Goal: Task Accomplishment & Management: Use online tool/utility

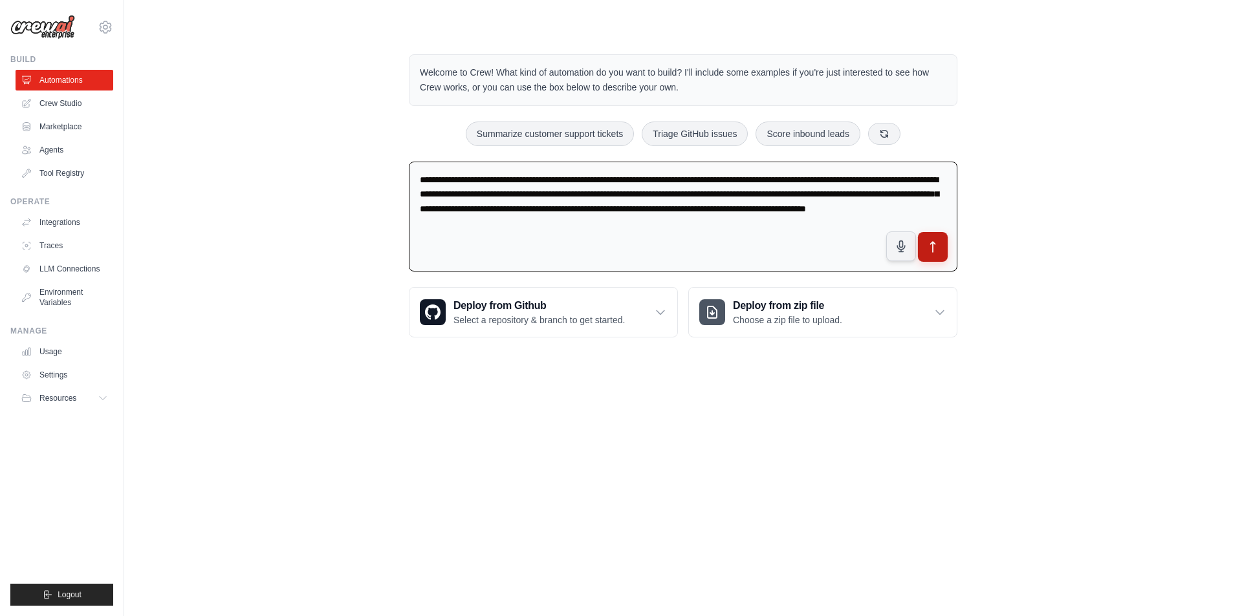
type textarea "**********"
click at [937, 246] on icon "submit" at bounding box center [933, 248] width 14 height 14
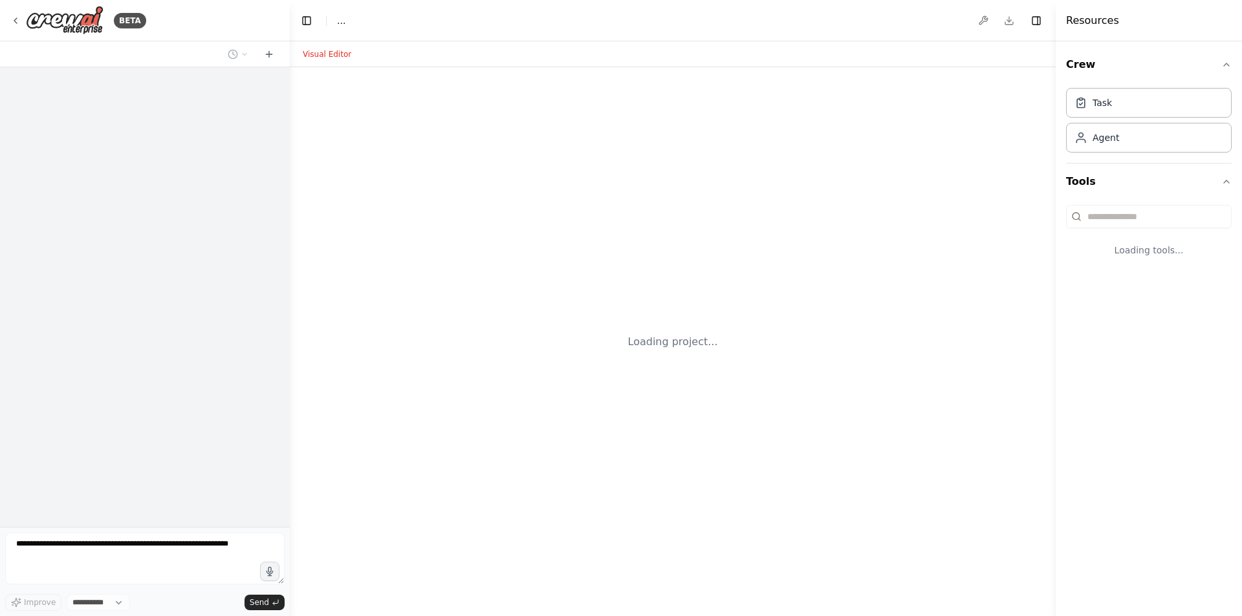
select select "****"
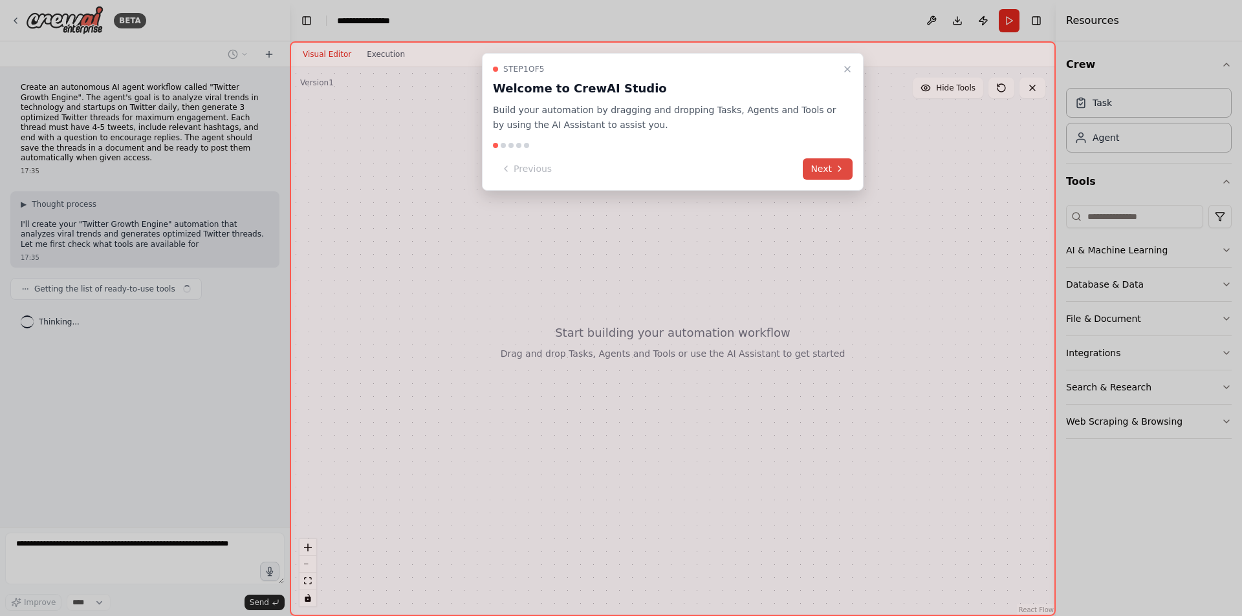
click at [834, 167] on icon at bounding box center [839, 169] width 10 height 10
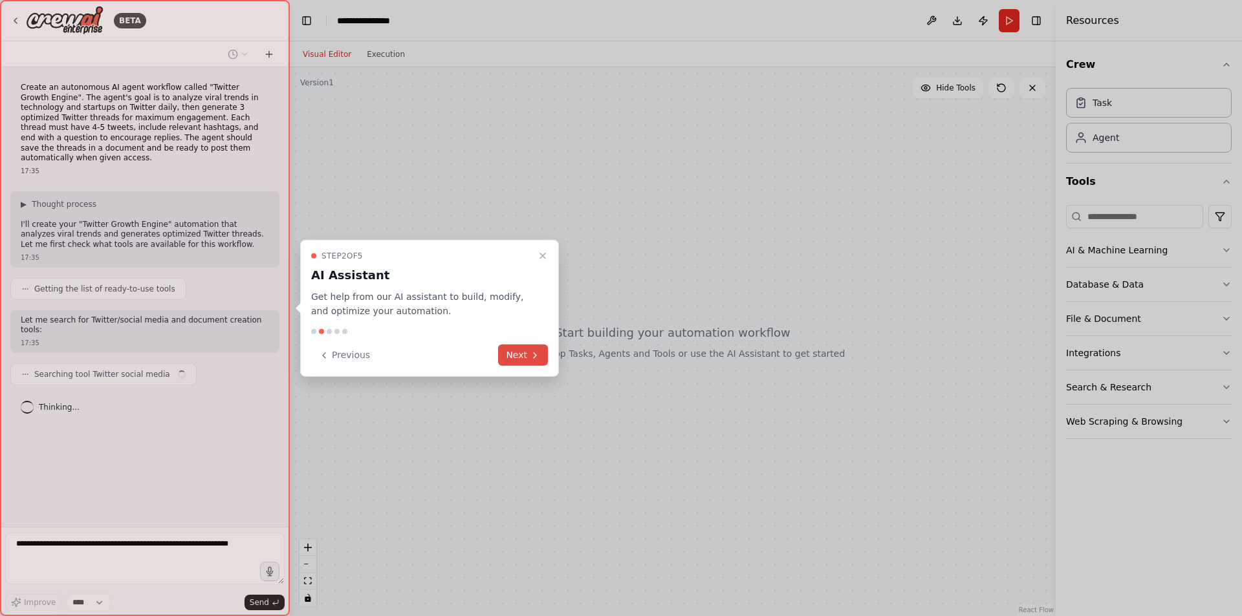
click at [523, 352] on button "Next" at bounding box center [523, 355] width 50 height 21
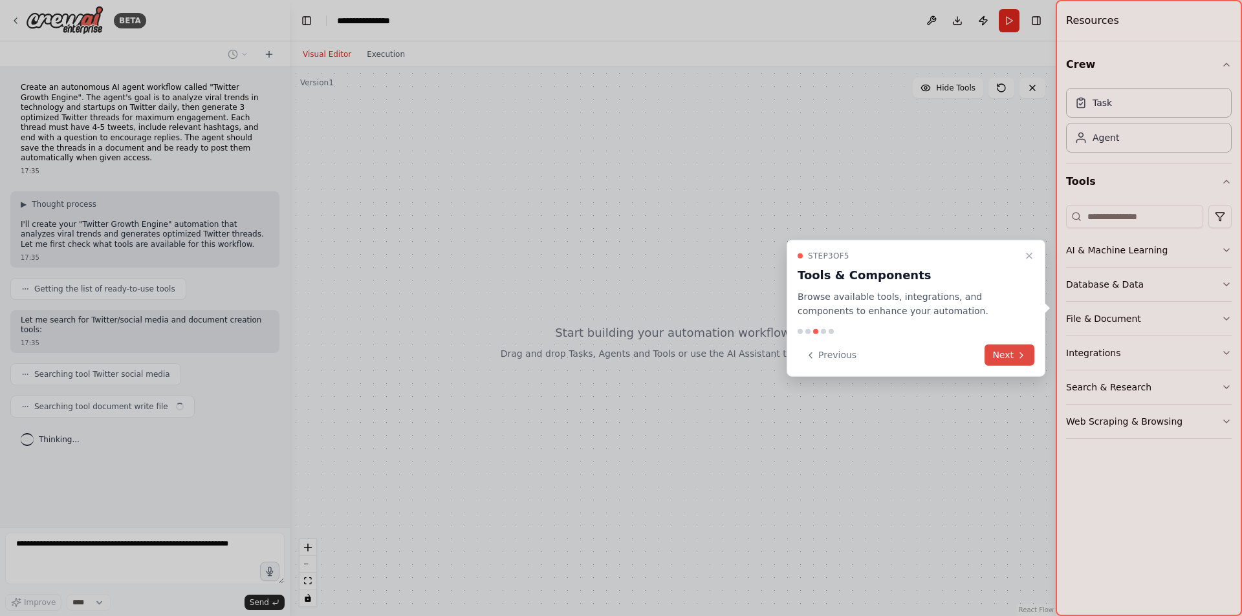
click at [1009, 357] on button "Next" at bounding box center [1009, 355] width 50 height 21
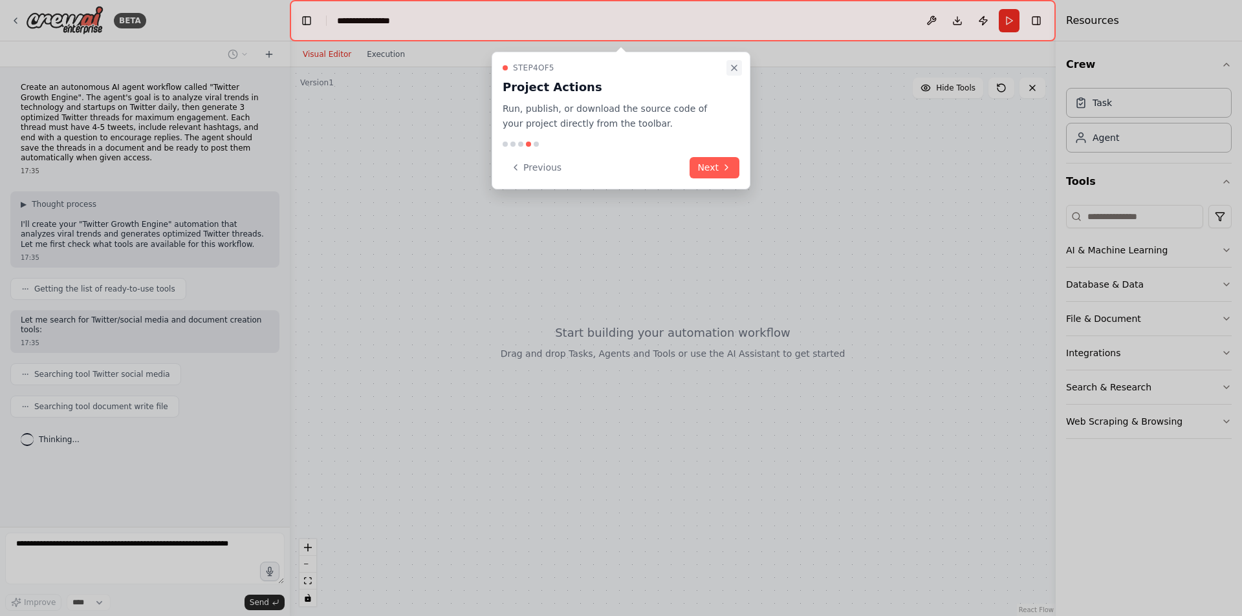
click at [733, 65] on icon "Close walkthrough" at bounding box center [734, 68] width 10 height 10
click at [715, 166] on button "Next" at bounding box center [714, 167] width 50 height 21
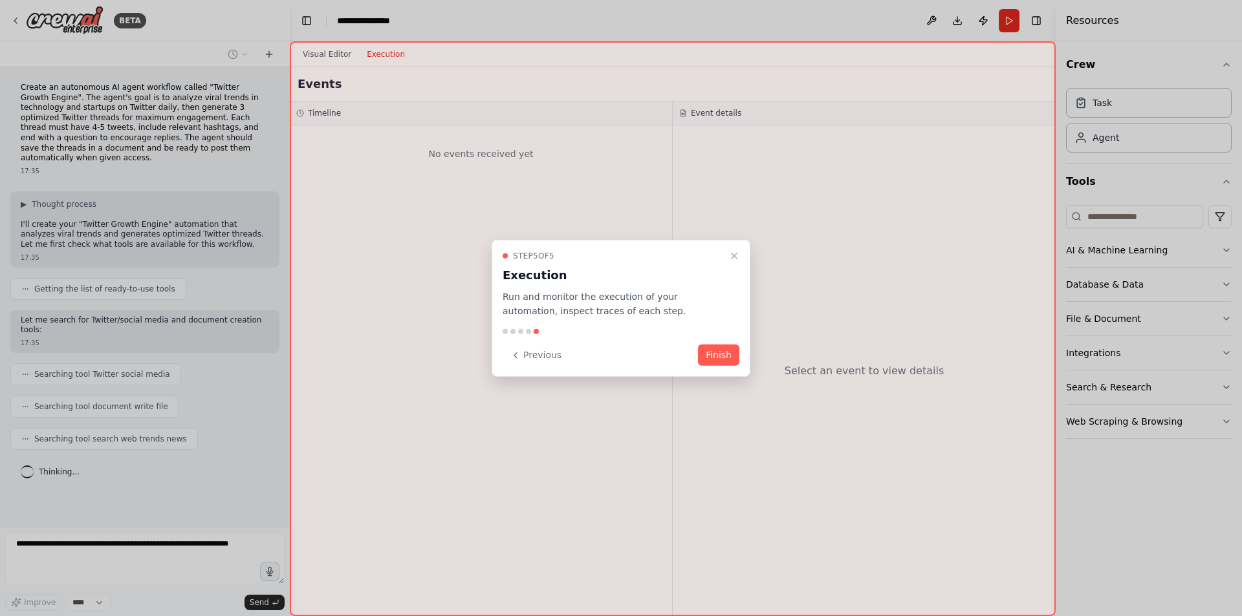
click at [733, 257] on icon "Close walkthrough" at bounding box center [733, 255] width 5 height 5
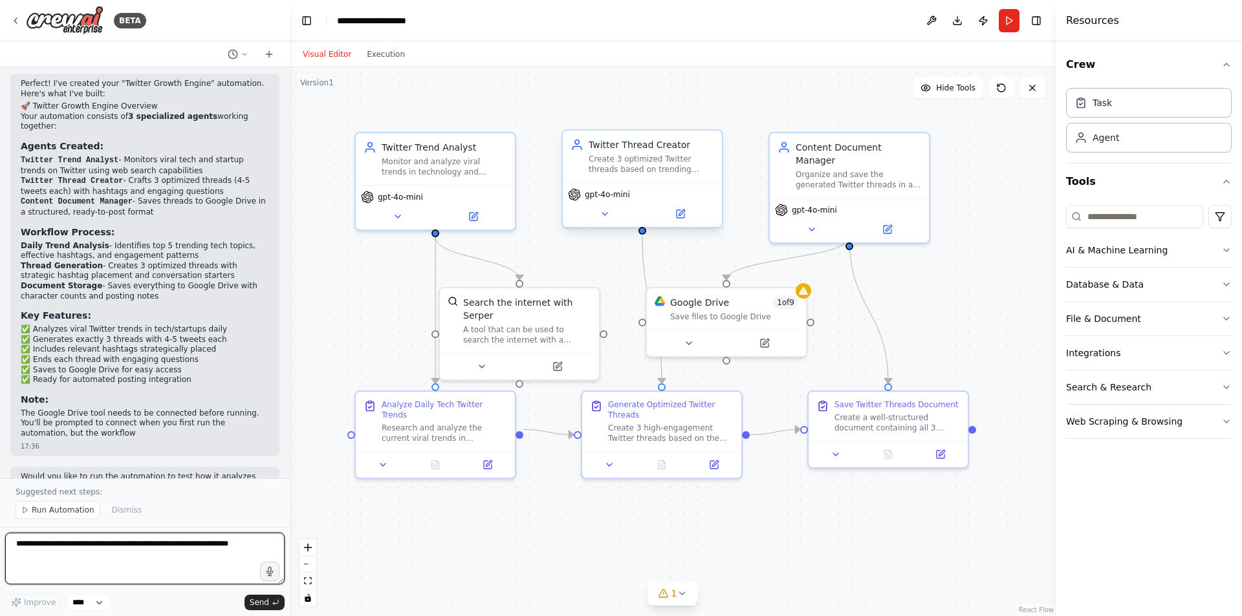
scroll to position [815, 0]
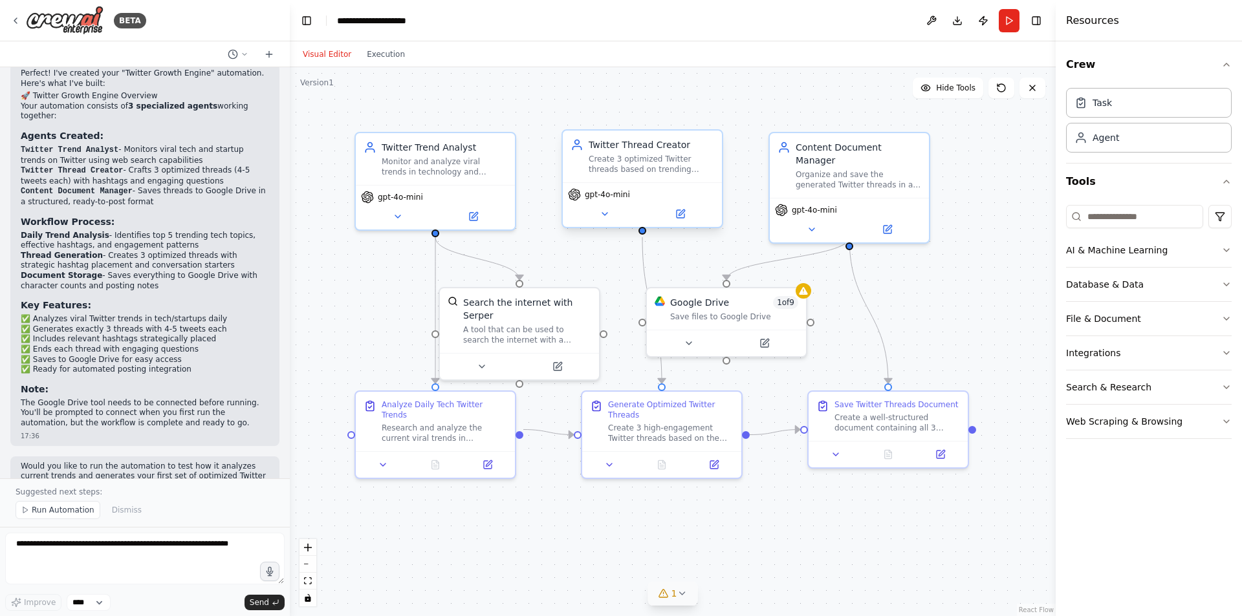
click at [682, 593] on icon at bounding box center [681, 593] width 5 height 3
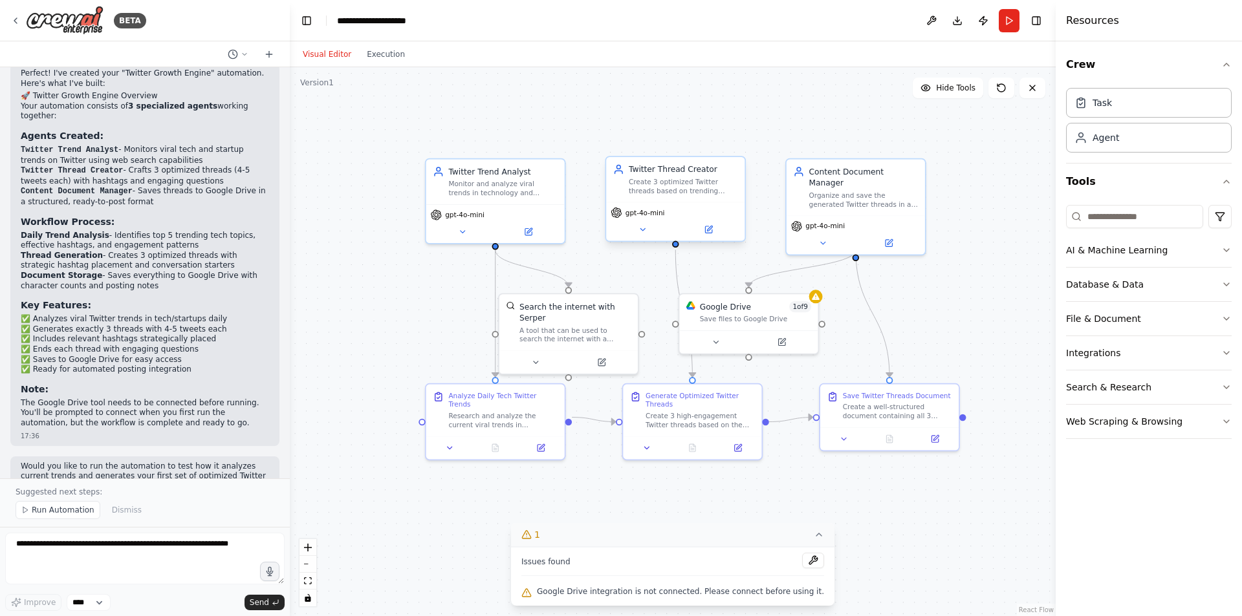
click at [580, 16] on header "**********" at bounding box center [673, 20] width 766 height 41
click at [1186, 507] on div "Crew Task Agent Tools AI & Machine Learning Database & Data File & Document Int…" at bounding box center [1148, 328] width 186 height 575
click at [802, 559] on button at bounding box center [813, 561] width 22 height 16
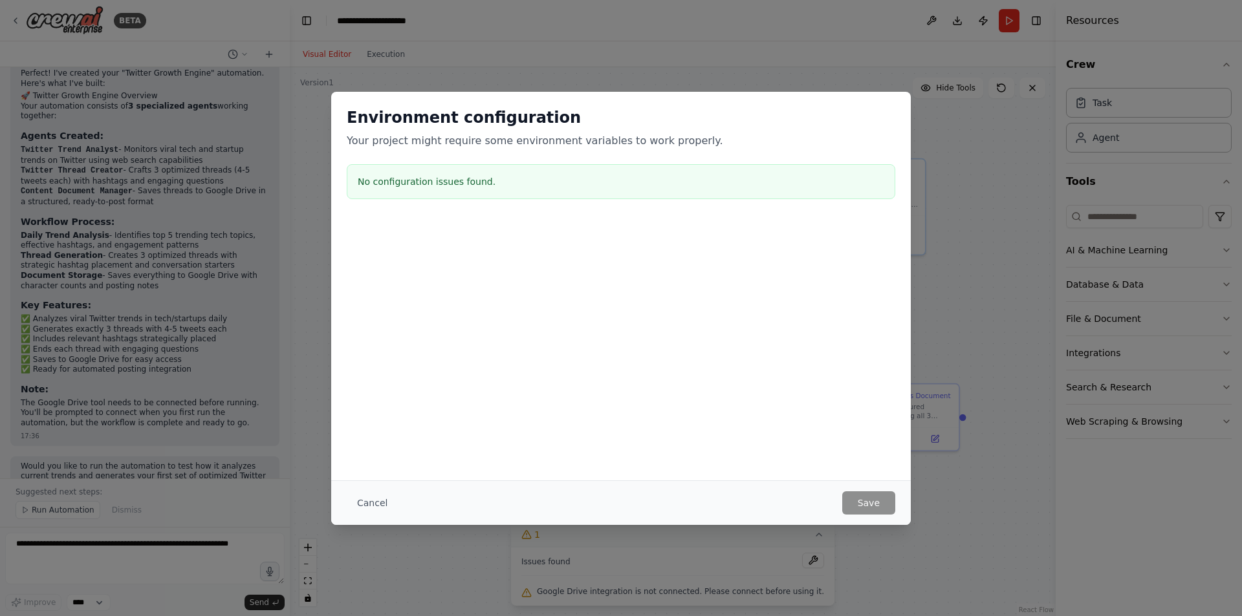
click at [487, 261] on div at bounding box center [620, 284] width 579 height 129
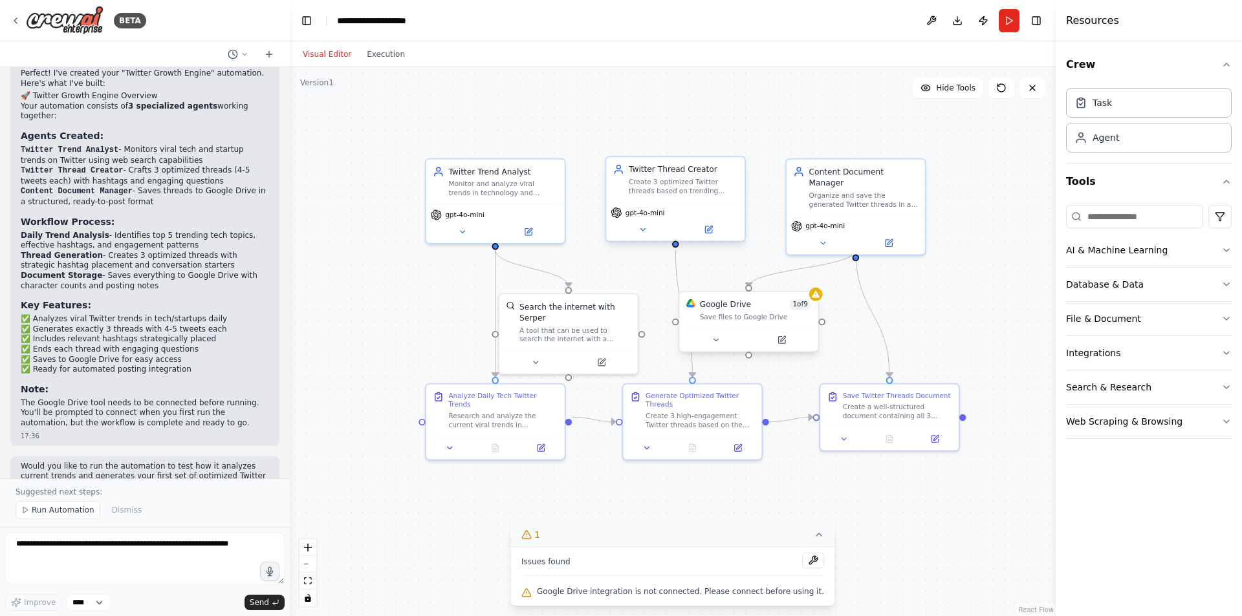
click at [726, 310] on div "Google Drive 1 of 9 Save files to Google Drive" at bounding box center [755, 310] width 111 height 23
click at [714, 343] on icon at bounding box center [715, 340] width 9 height 9
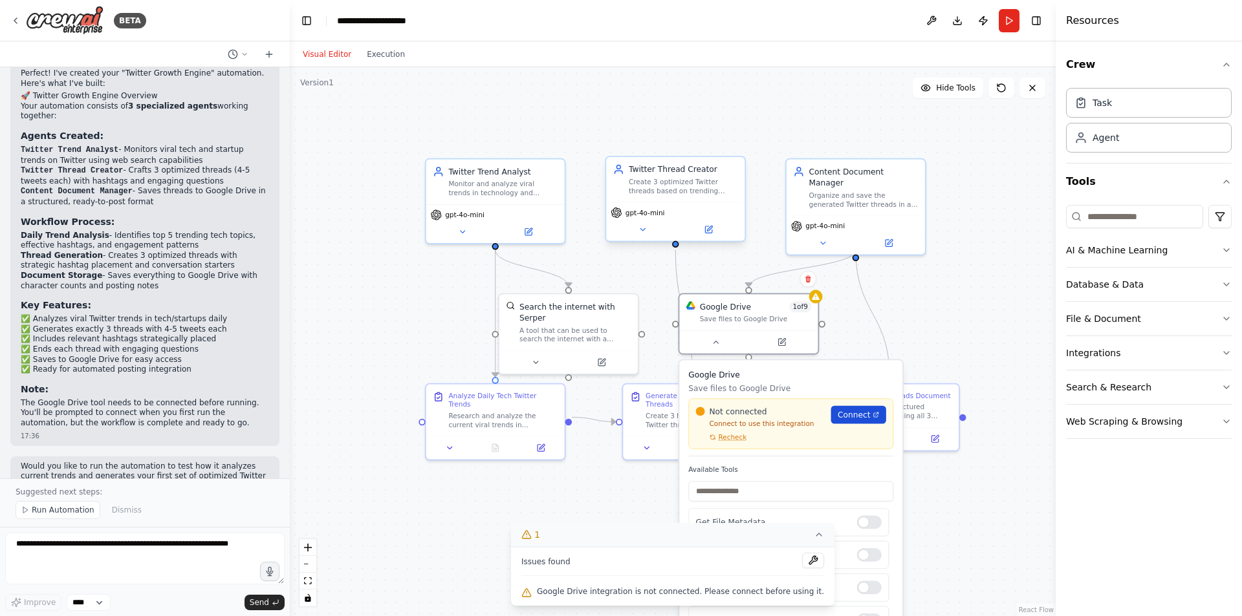
click at [861, 420] on span "Connect" at bounding box center [853, 414] width 32 height 11
click at [1016, 325] on div ".deletable-edge-delete-btn { width: 20px; height: 20px; border: 0px solid #ffff…" at bounding box center [673, 341] width 766 height 549
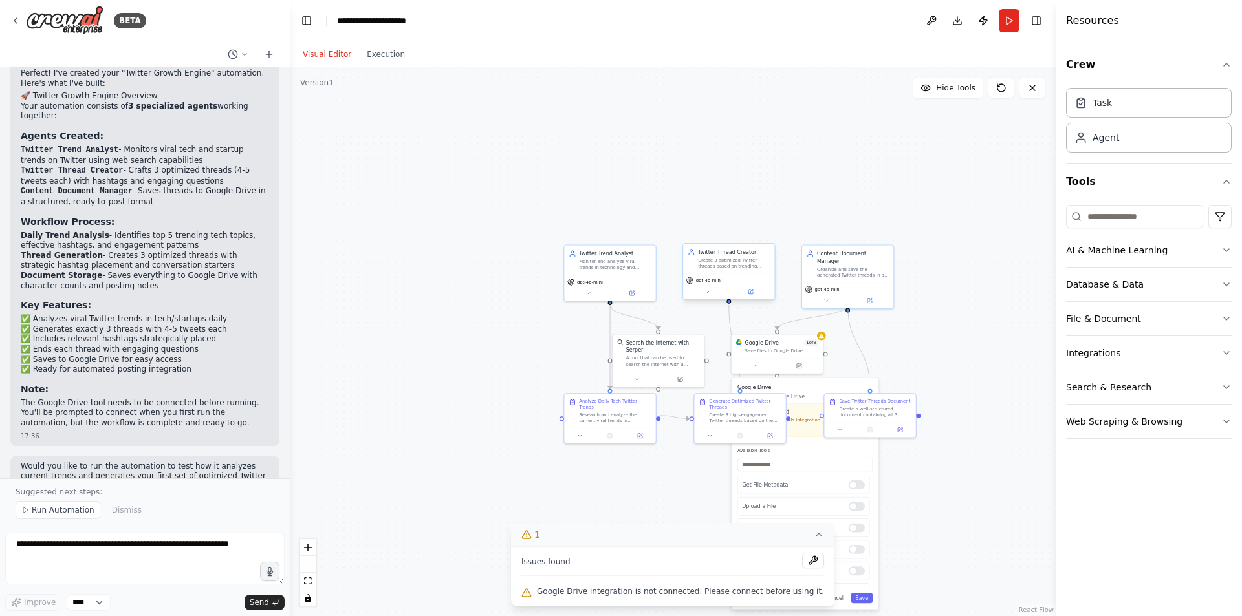
click at [954, 459] on div ".deletable-edge-delete-btn { width: 20px; height: 20px; border: 0px solid #ffff…" at bounding box center [673, 341] width 766 height 549
click at [378, 421] on div ".deletable-edge-delete-btn { width: 20px; height: 20px; border: 0px solid #ffff…" at bounding box center [673, 341] width 766 height 549
click at [813, 539] on icon at bounding box center [818, 535] width 10 height 10
click at [938, 502] on div ".deletable-edge-delete-btn { width: 20px; height: 20px; border: 0px solid #ffff…" at bounding box center [673, 341] width 766 height 549
click at [786, 356] on div at bounding box center [778, 364] width 91 height 16
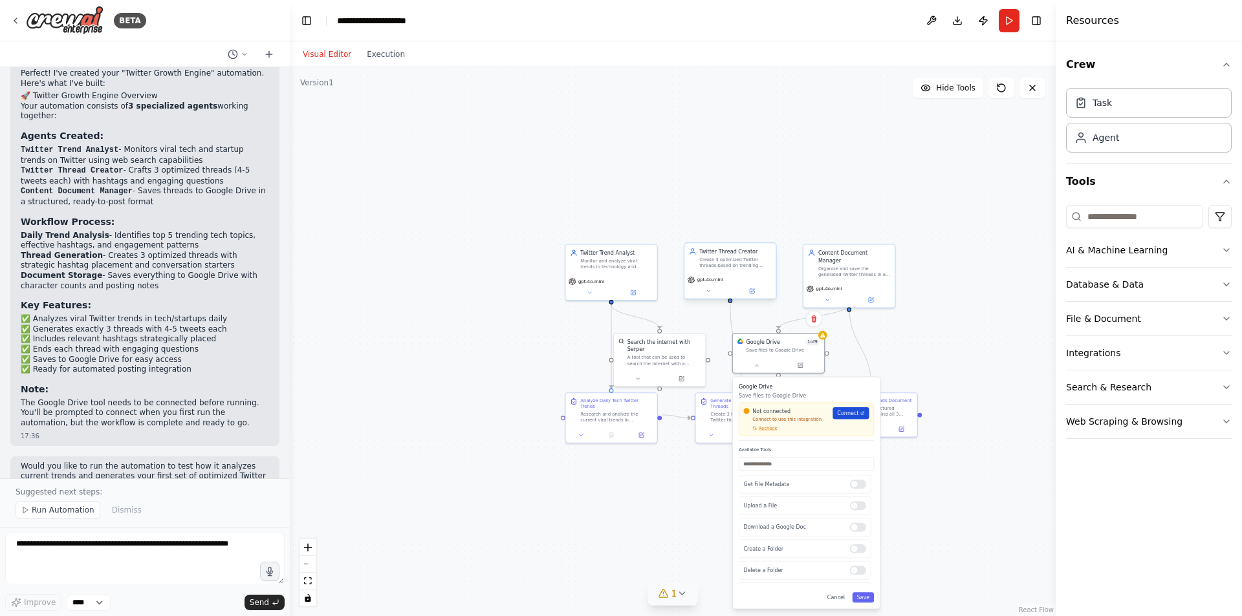
click at [855, 419] on link "Connect" at bounding box center [850, 413] width 36 height 12
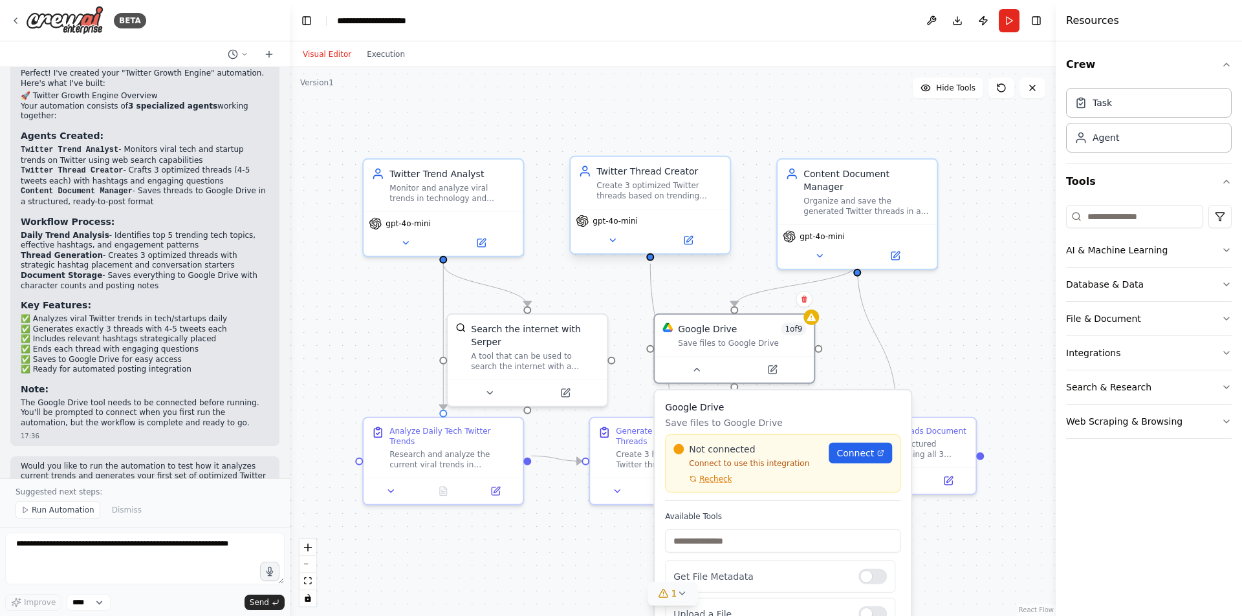
click at [964, 318] on div ".deletable-edge-delete-btn { width: 20px; height: 20px; border: 0px solid #ffff…" at bounding box center [673, 341] width 766 height 549
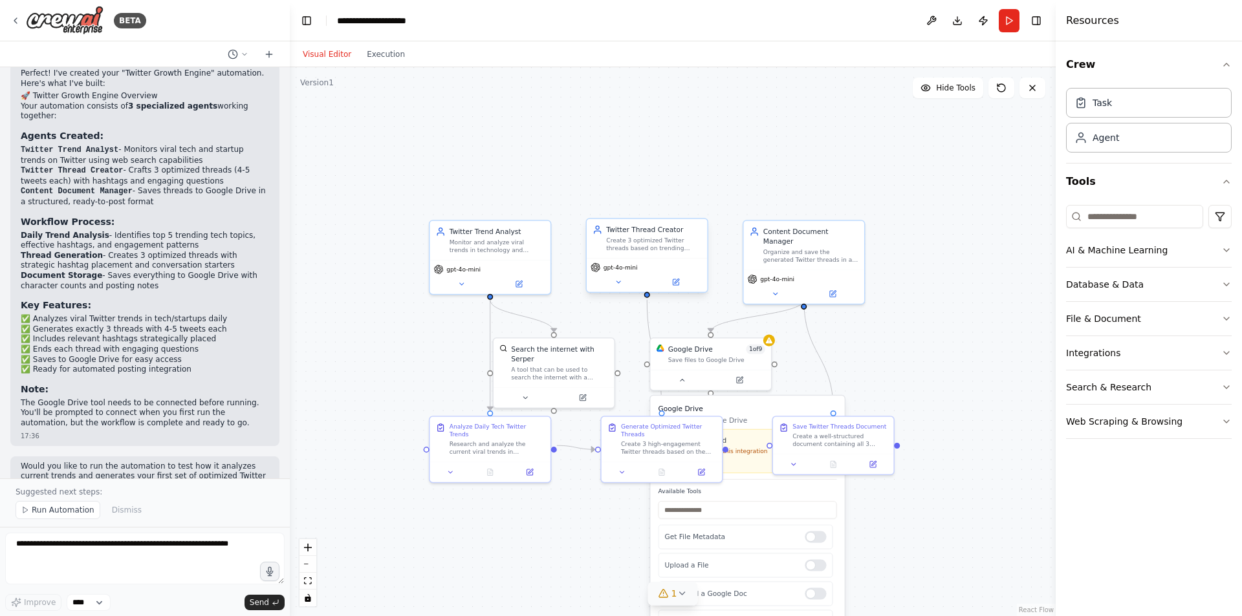
click at [969, 195] on div ".deletable-edge-delete-btn { width: 20px; height: 20px; border: 0px solid #ffff…" at bounding box center [673, 341] width 766 height 549
click at [60, 509] on span "Run Automation" at bounding box center [63, 510] width 63 height 10
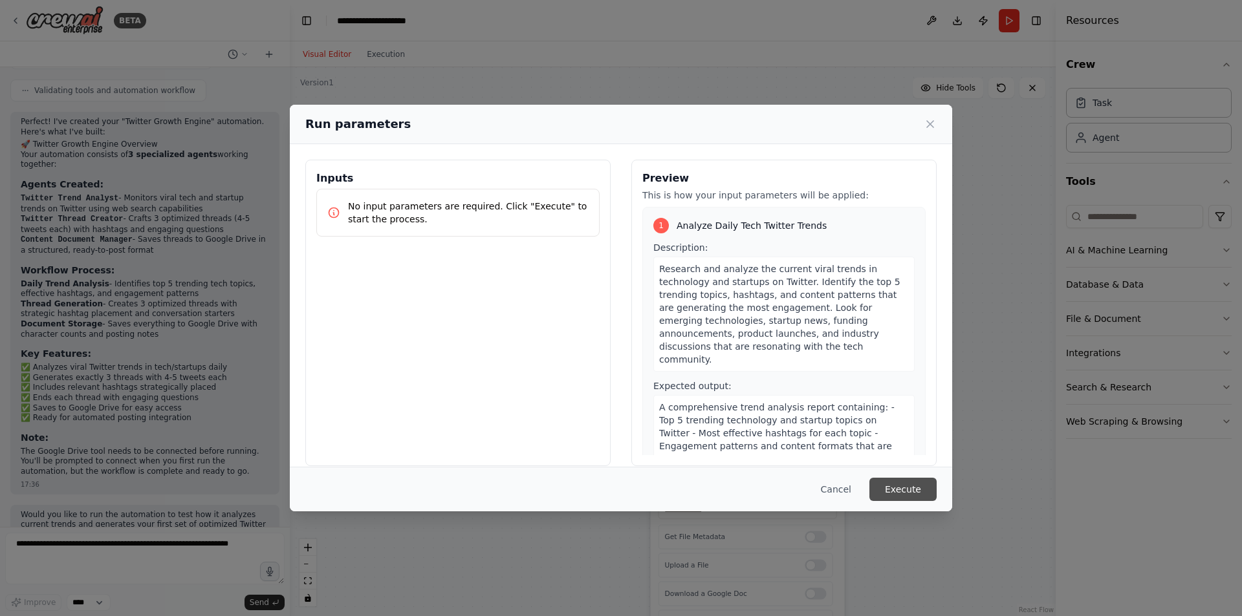
click at [903, 488] on button "Execute" at bounding box center [902, 489] width 67 height 23
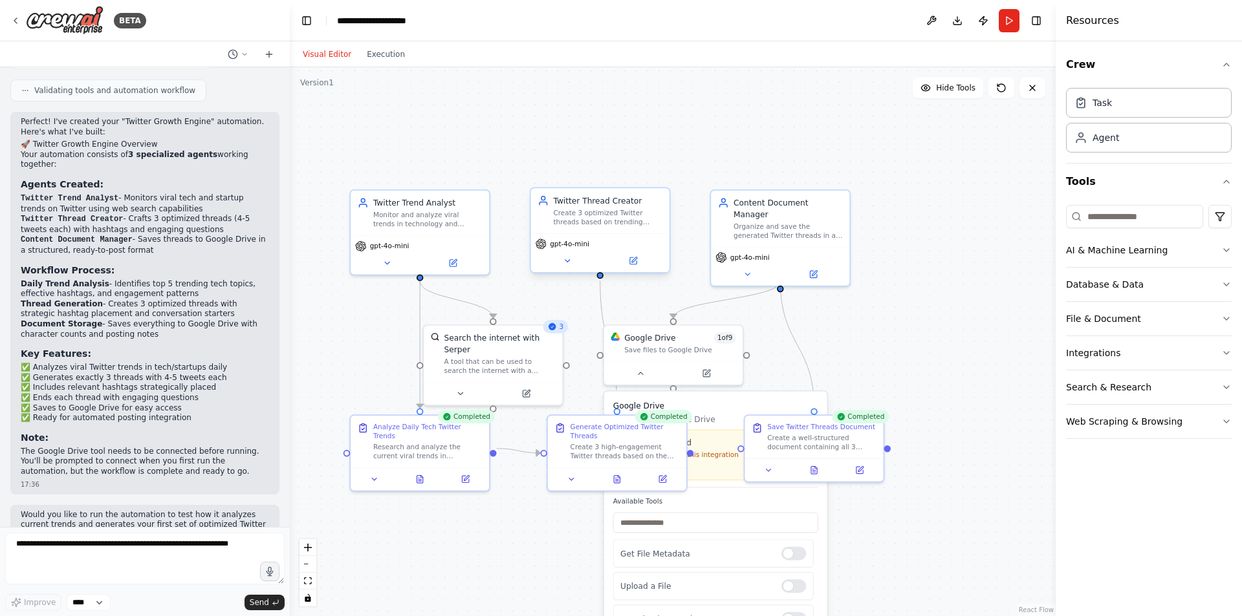
click at [936, 319] on div ".deletable-edge-delete-btn { width: 20px; height: 20px; border: 0px solid #ffff…" at bounding box center [673, 341] width 766 height 549
click at [643, 373] on button at bounding box center [639, 372] width 63 height 14
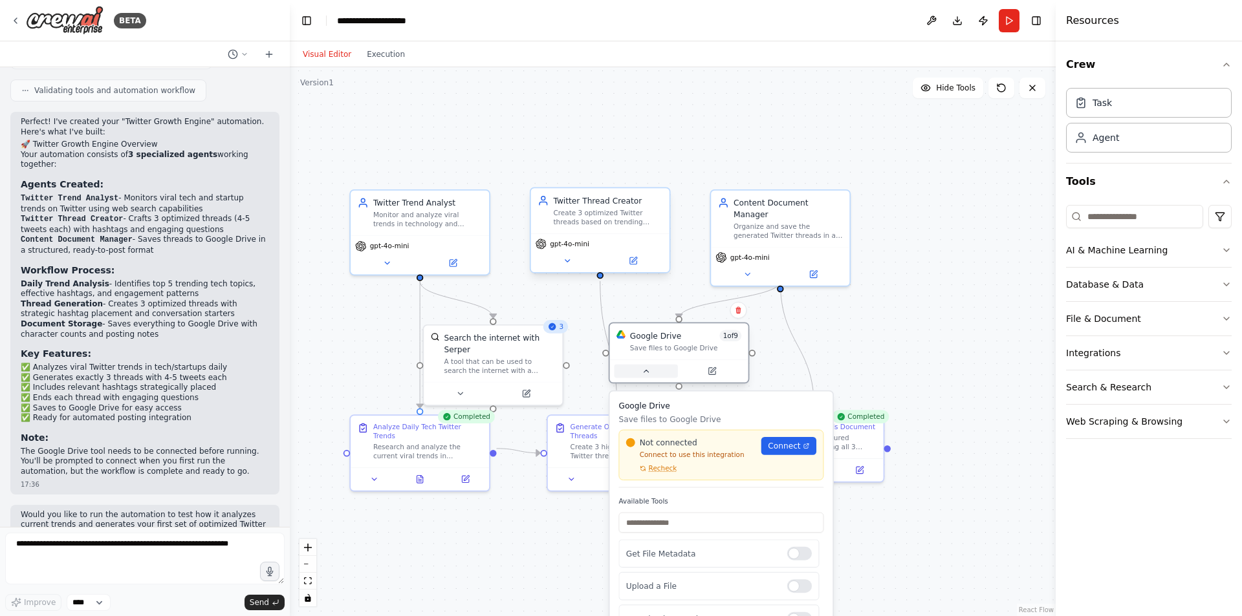
click at [643, 373] on icon at bounding box center [645, 371] width 9 height 9
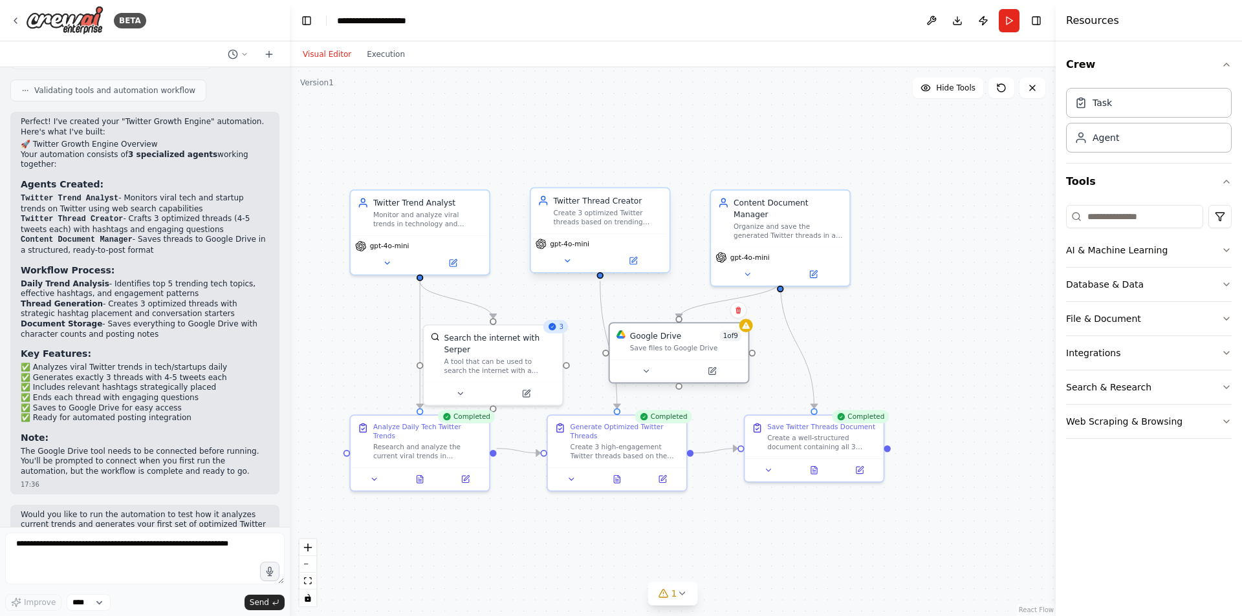
click at [749, 332] on div "Google Drive 1 of 9 Save files to Google Drive" at bounding box center [678, 352] width 141 height 61
click at [677, 352] on div "Save files to Google Drive" at bounding box center [685, 347] width 111 height 9
click at [742, 330] on icon at bounding box center [745, 325] width 9 height 9
click at [744, 330] on icon at bounding box center [745, 325] width 9 height 9
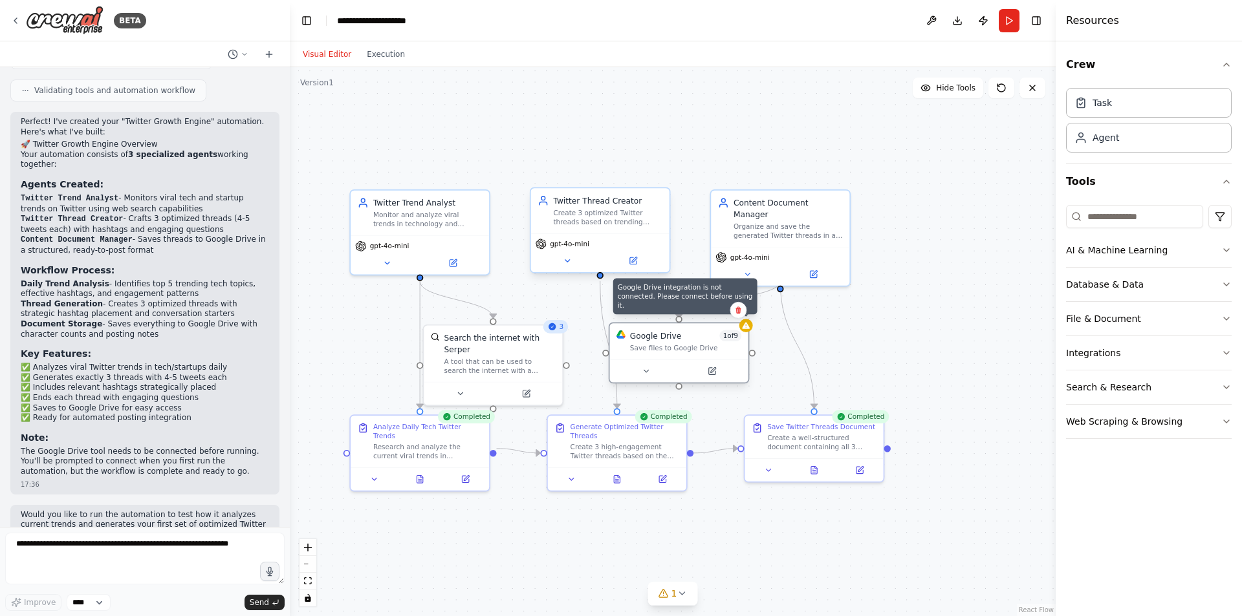
click at [748, 330] on div at bounding box center [746, 326] width 14 height 14
click at [690, 596] on button "1" at bounding box center [673, 594] width 50 height 24
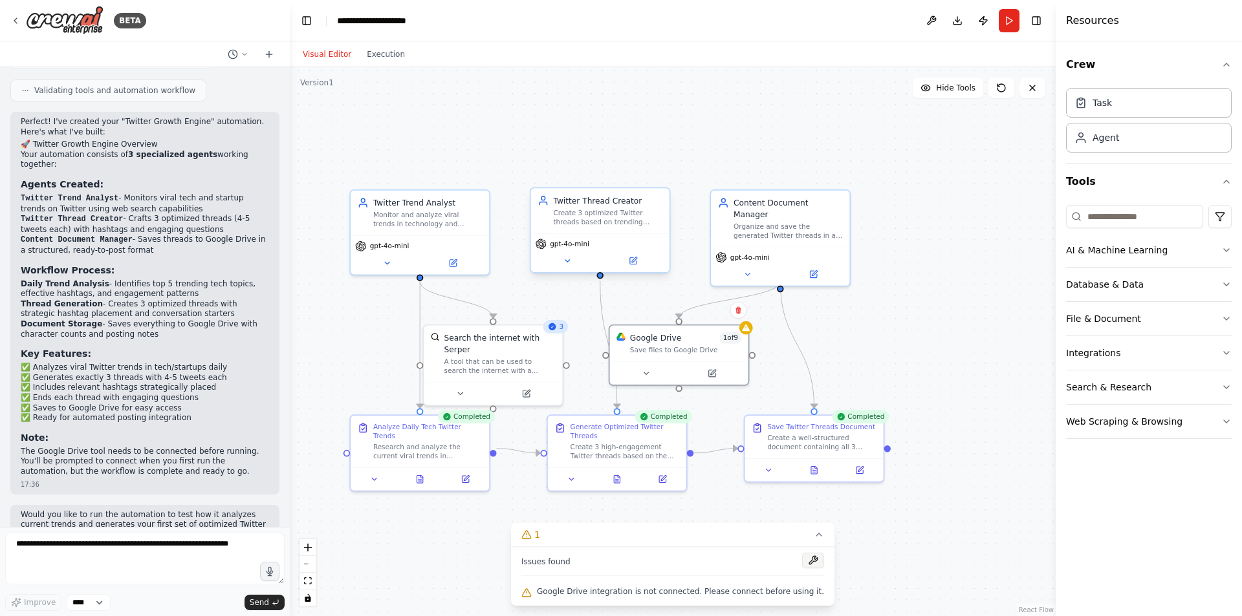
click at [802, 557] on button at bounding box center [813, 561] width 22 height 16
click at [651, 367] on button at bounding box center [645, 372] width 63 height 14
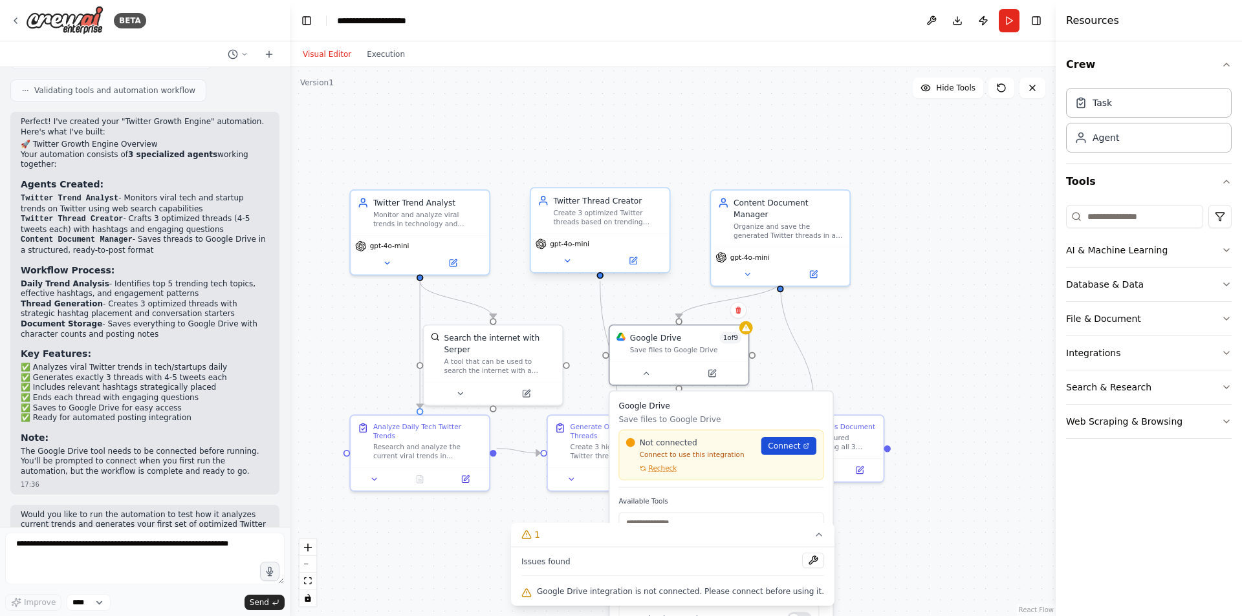
click at [790, 449] on span "Connect" at bounding box center [784, 445] width 32 height 11
click at [1003, 19] on button "Run" at bounding box center [1008, 20] width 21 height 23
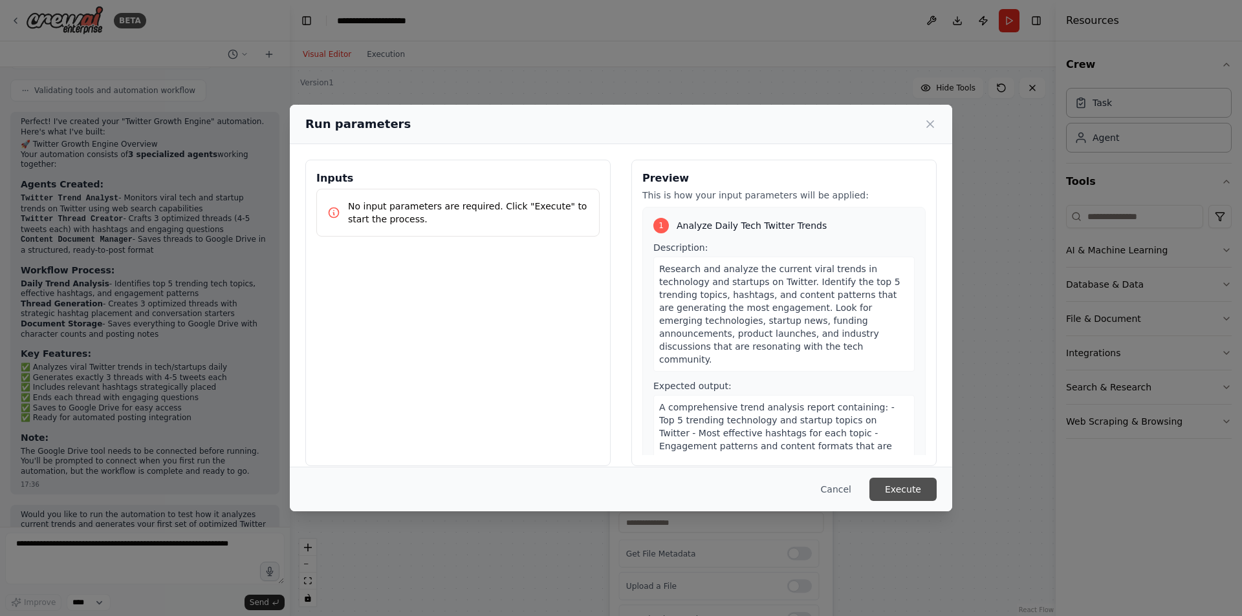
click at [898, 490] on button "Execute" at bounding box center [902, 489] width 67 height 23
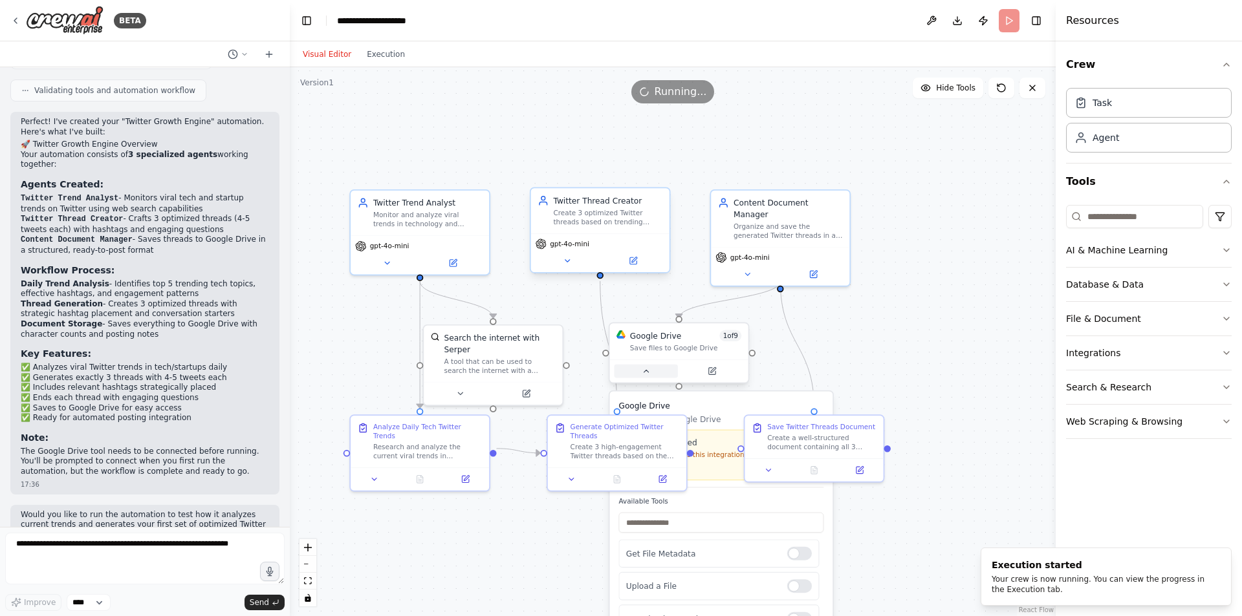
click at [654, 373] on button at bounding box center [645, 372] width 63 height 14
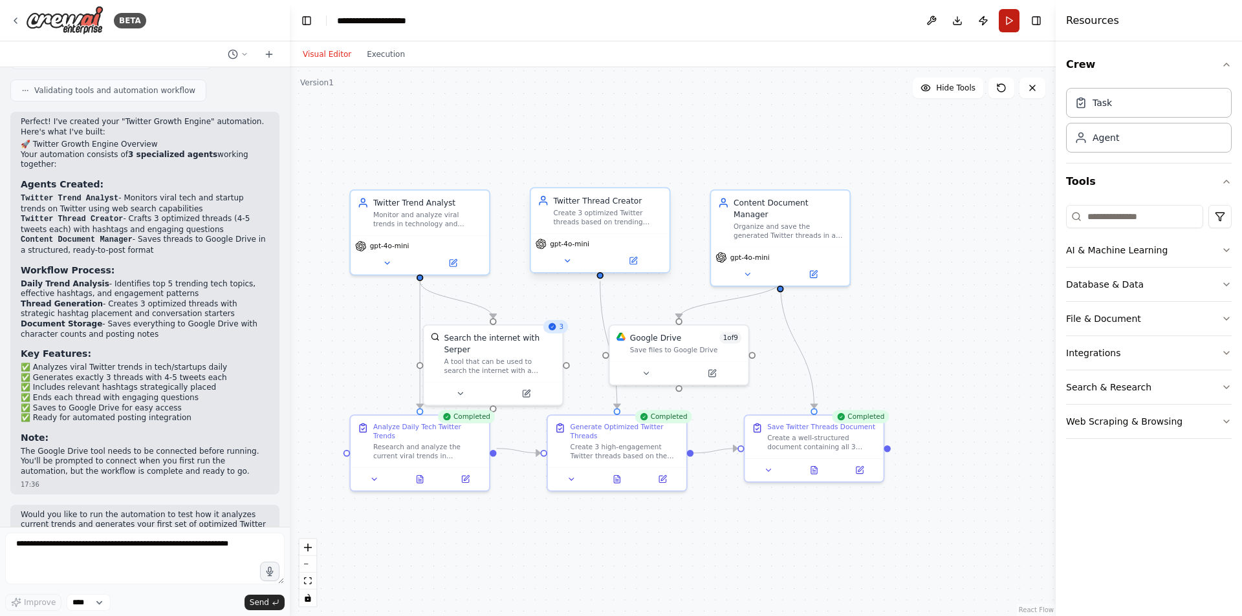
click at [1008, 21] on button "Run" at bounding box center [1008, 20] width 21 height 23
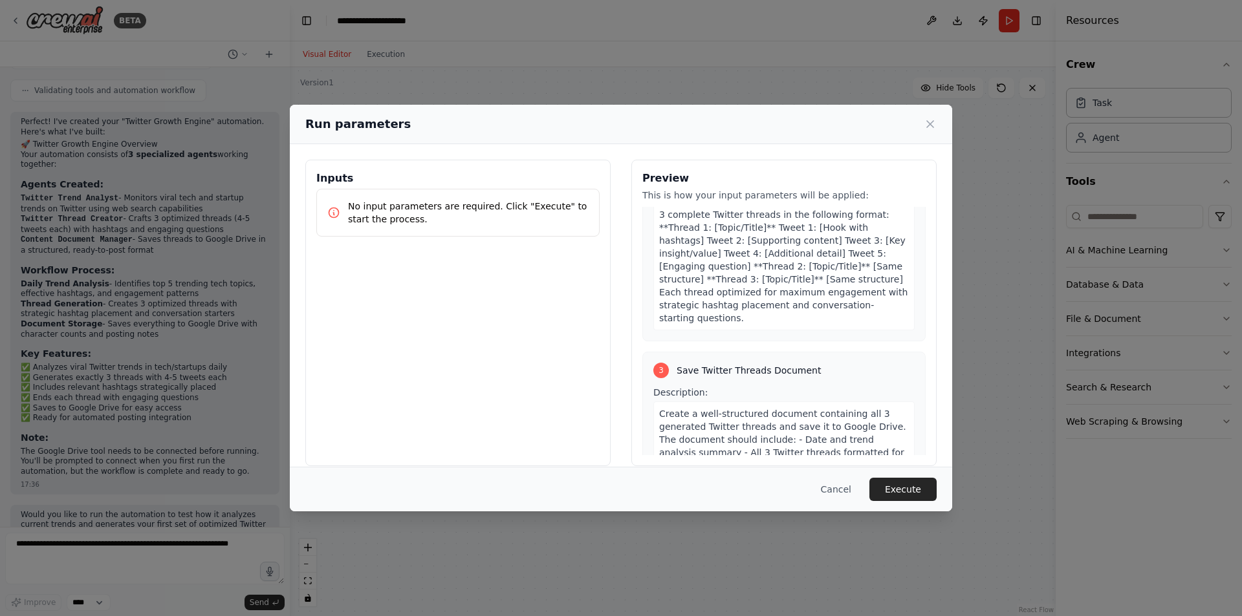
scroll to position [663, 0]
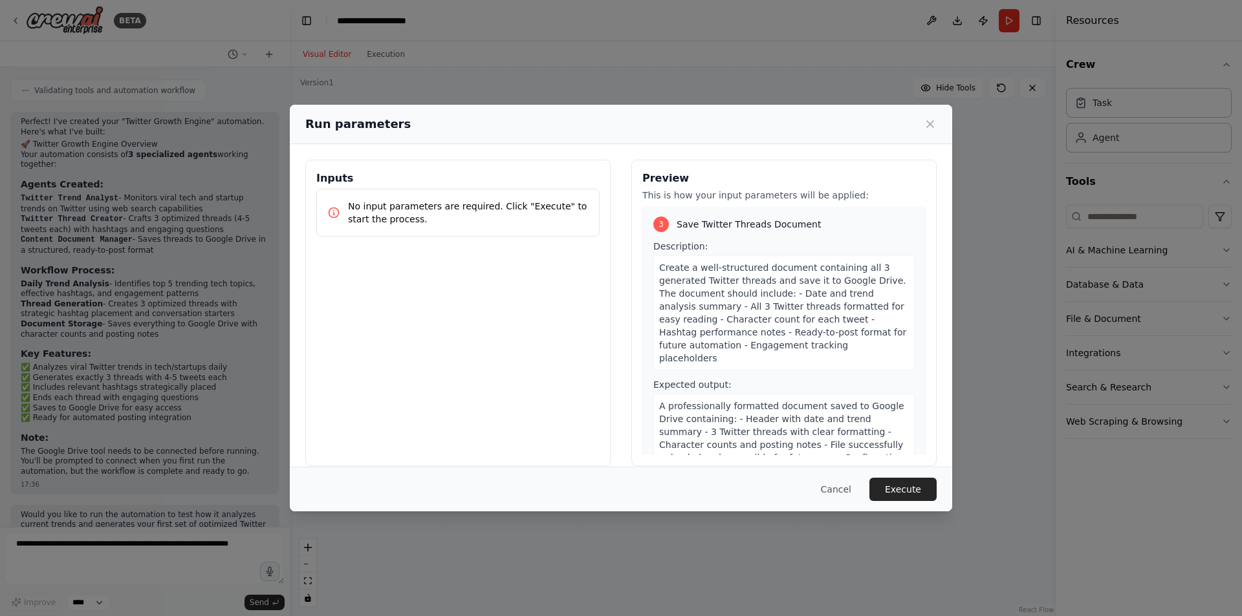
click at [405, 214] on p "No input parameters are required. Click "Execute" to start the process." at bounding box center [468, 213] width 241 height 26
click at [409, 206] on p "No input parameters are required. Click "Execute" to start the process." at bounding box center [468, 213] width 241 height 26
click at [919, 488] on button "Execute" at bounding box center [902, 489] width 67 height 23
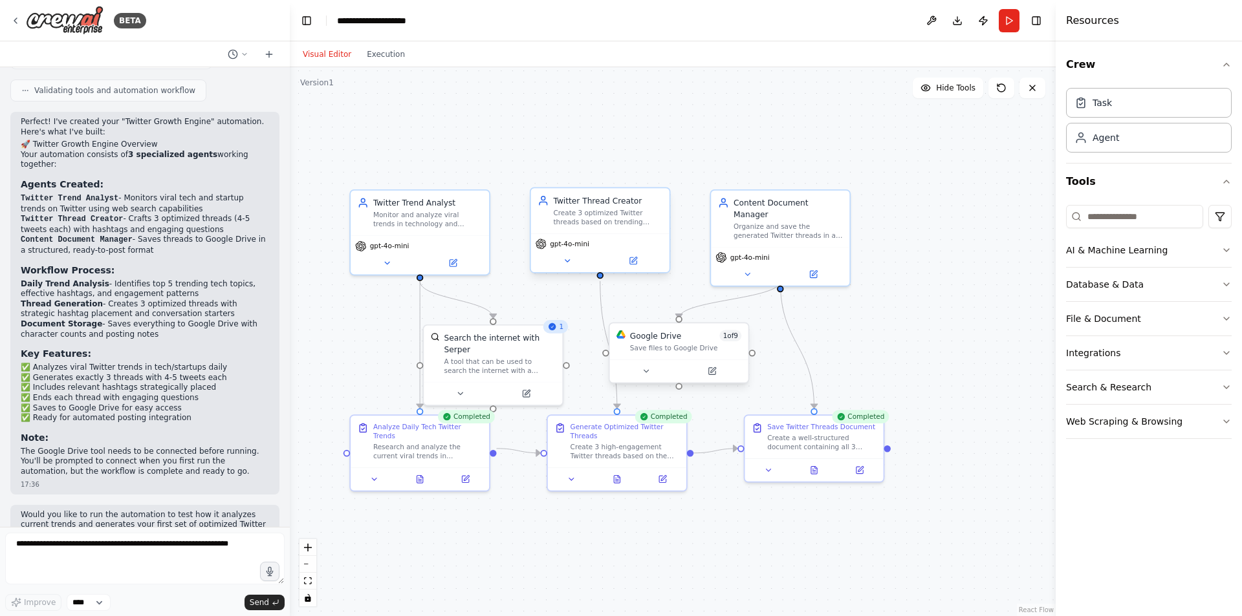
click at [656, 350] on div "Save files to Google Drive" at bounding box center [685, 347] width 111 height 9
click at [711, 370] on icon at bounding box center [711, 371] width 6 height 6
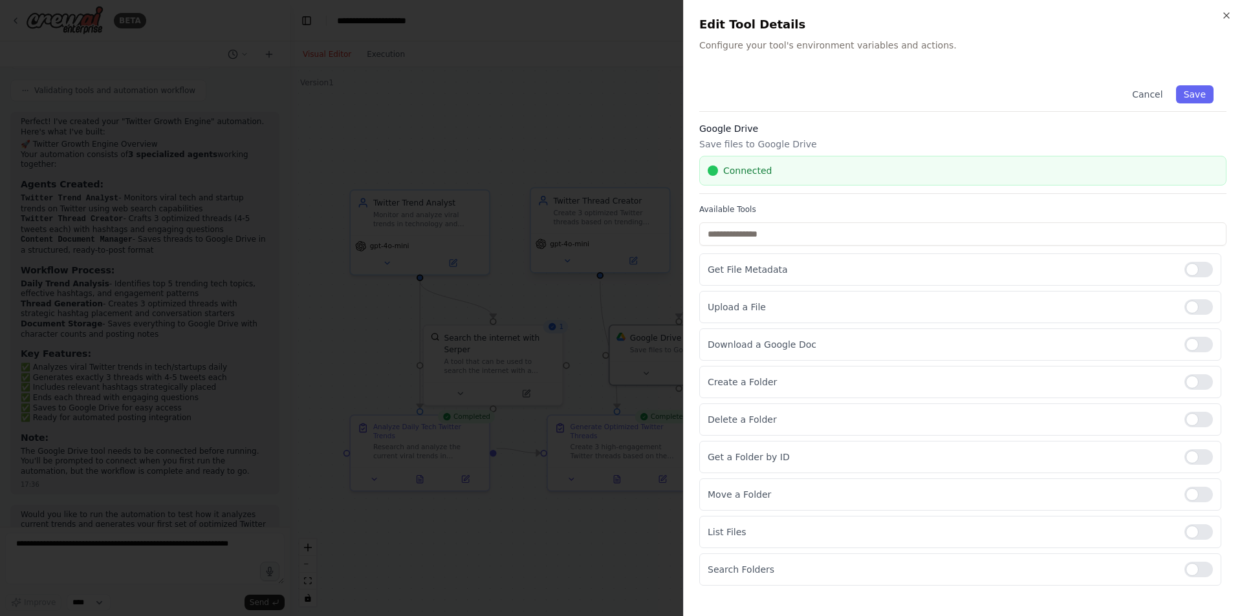
click at [801, 135] on h3 "Google Drive" at bounding box center [962, 128] width 527 height 13
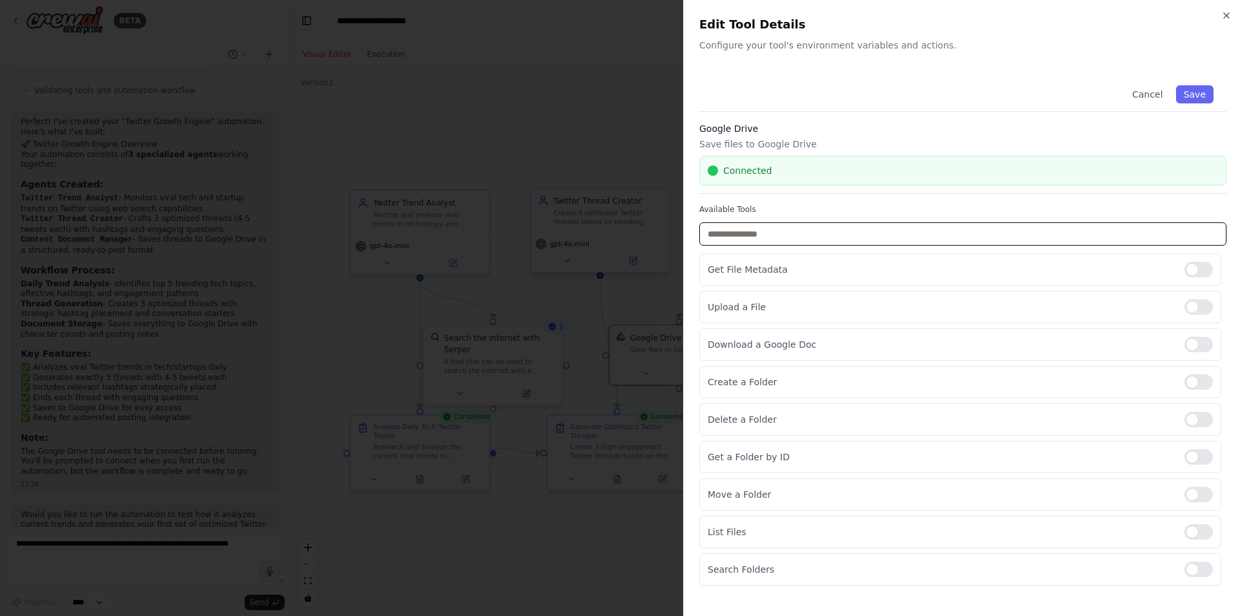
click at [753, 230] on input "text" at bounding box center [962, 233] width 527 height 23
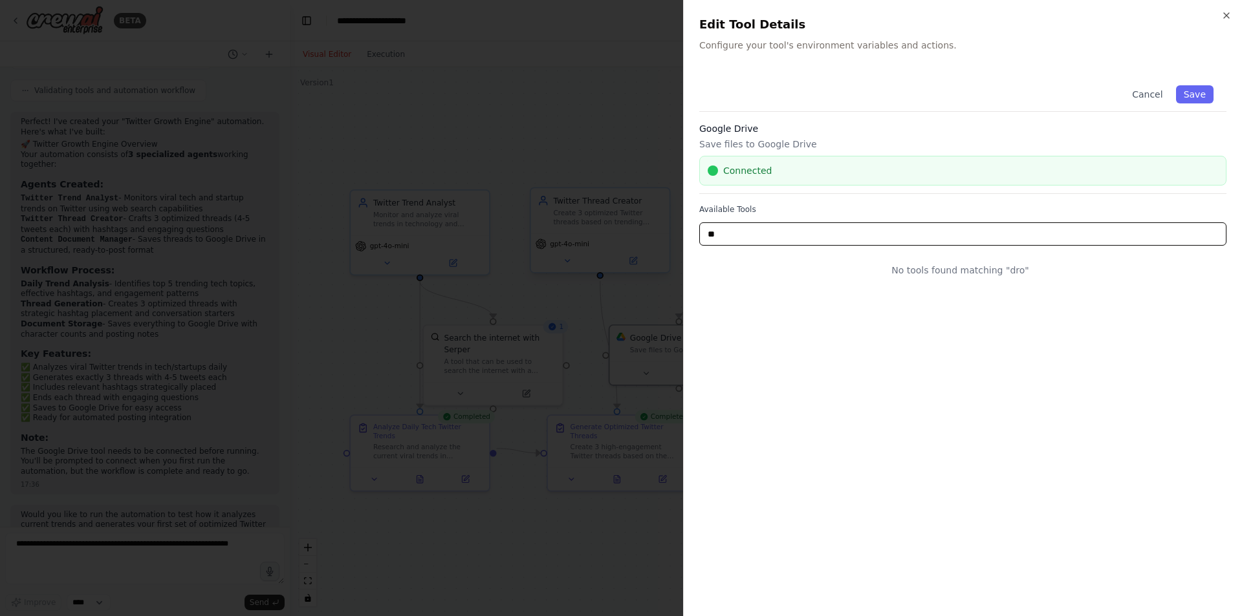
type input "*"
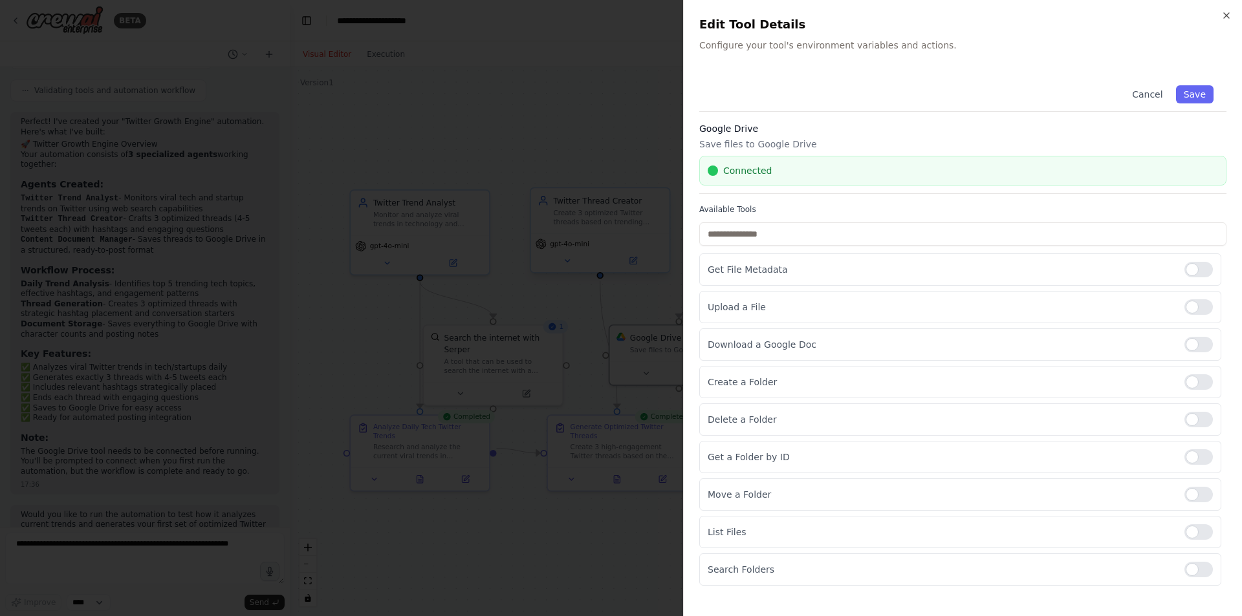
click at [636, 126] on div at bounding box center [621, 308] width 1242 height 616
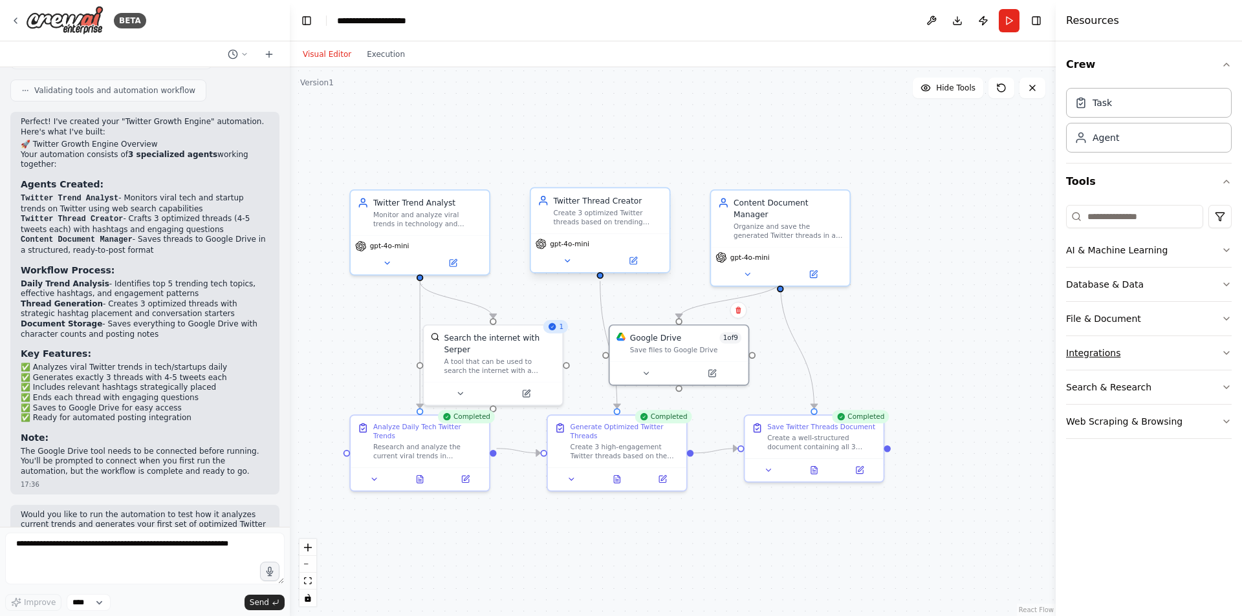
click at [1157, 348] on button "Integrations" at bounding box center [1149, 353] width 166 height 34
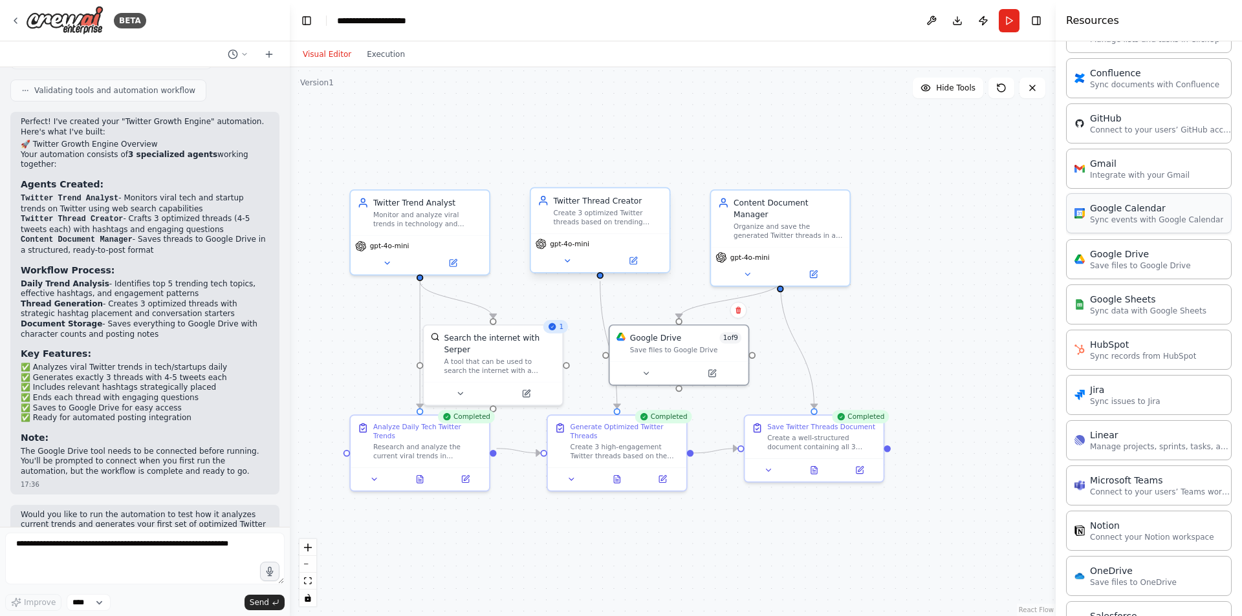
scroll to position [647, 0]
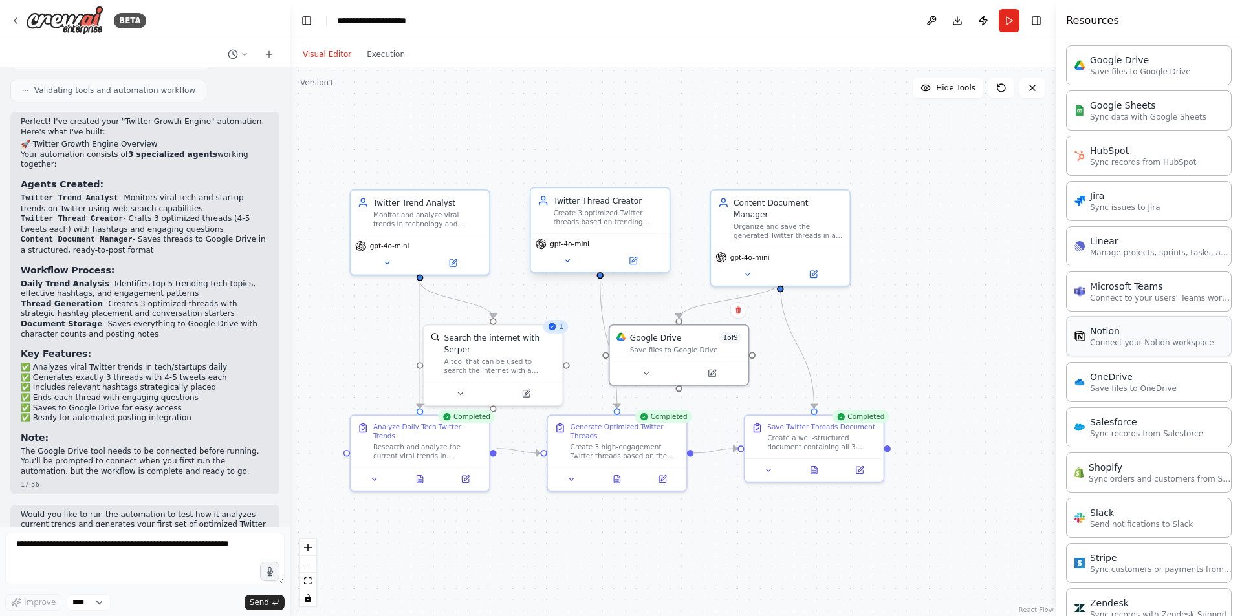
click at [1125, 338] on p "Connect your Notion workspace" at bounding box center [1152, 343] width 124 height 10
click at [1131, 341] on p "Connect your Notion workspace" at bounding box center [1152, 343] width 124 height 10
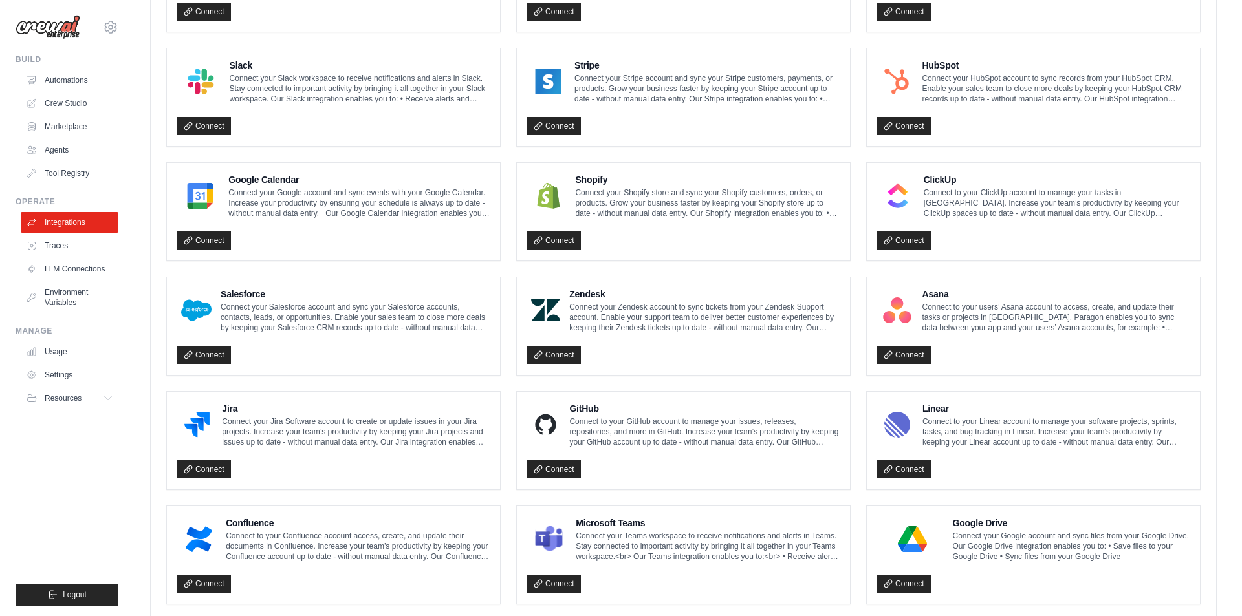
scroll to position [600, 0]
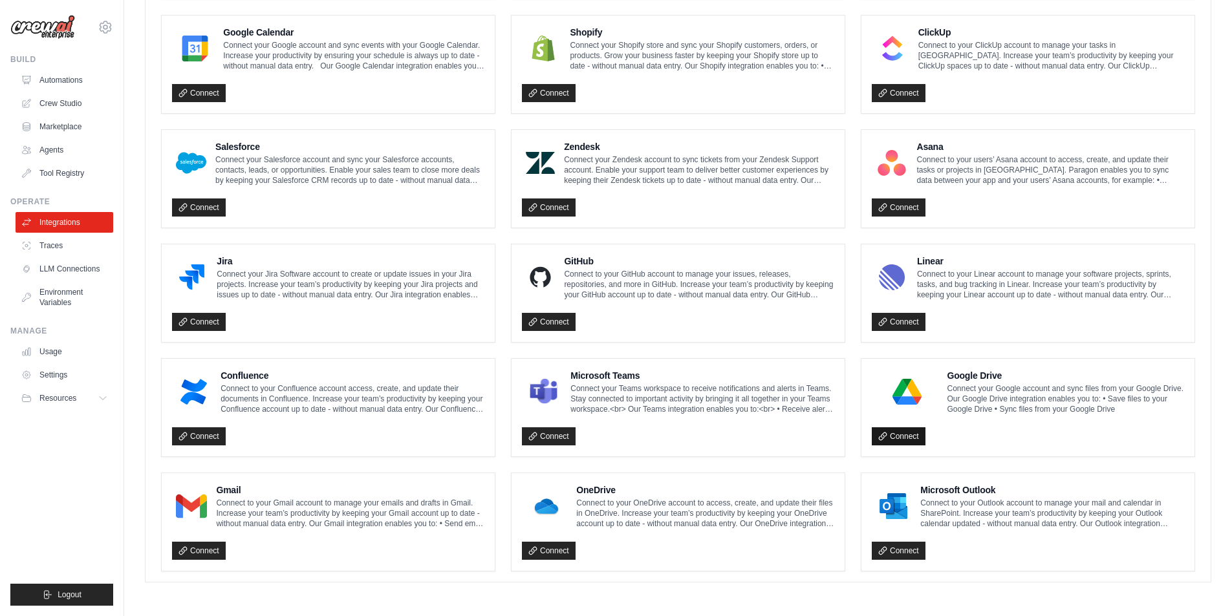
click at [907, 435] on link "Connect" at bounding box center [899, 436] width 54 height 18
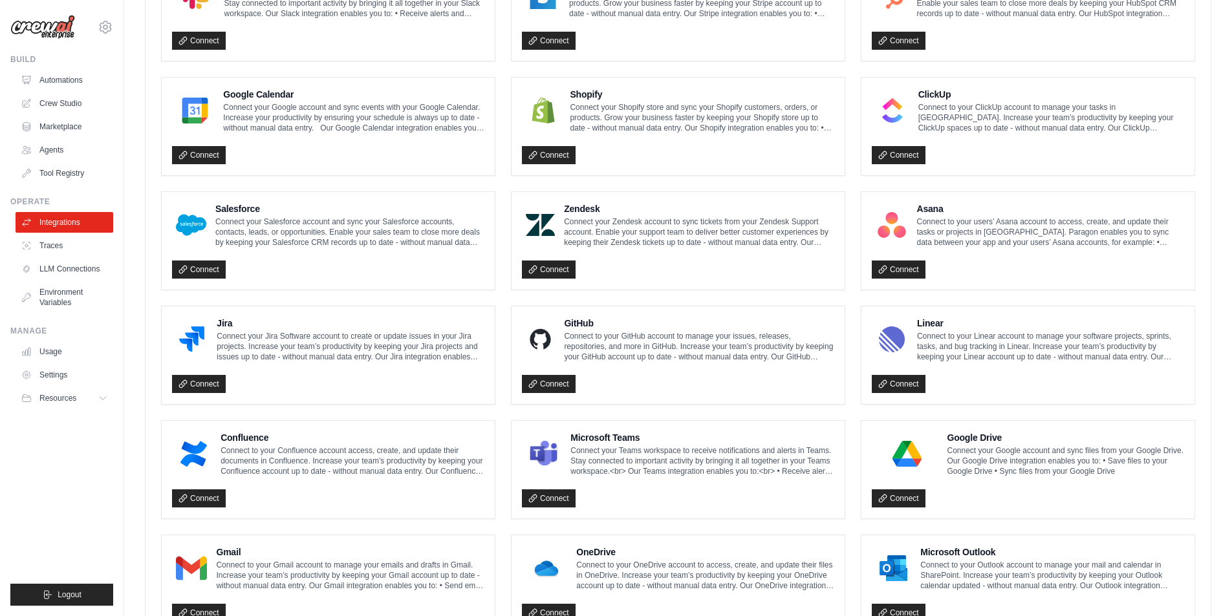
scroll to position [644, 0]
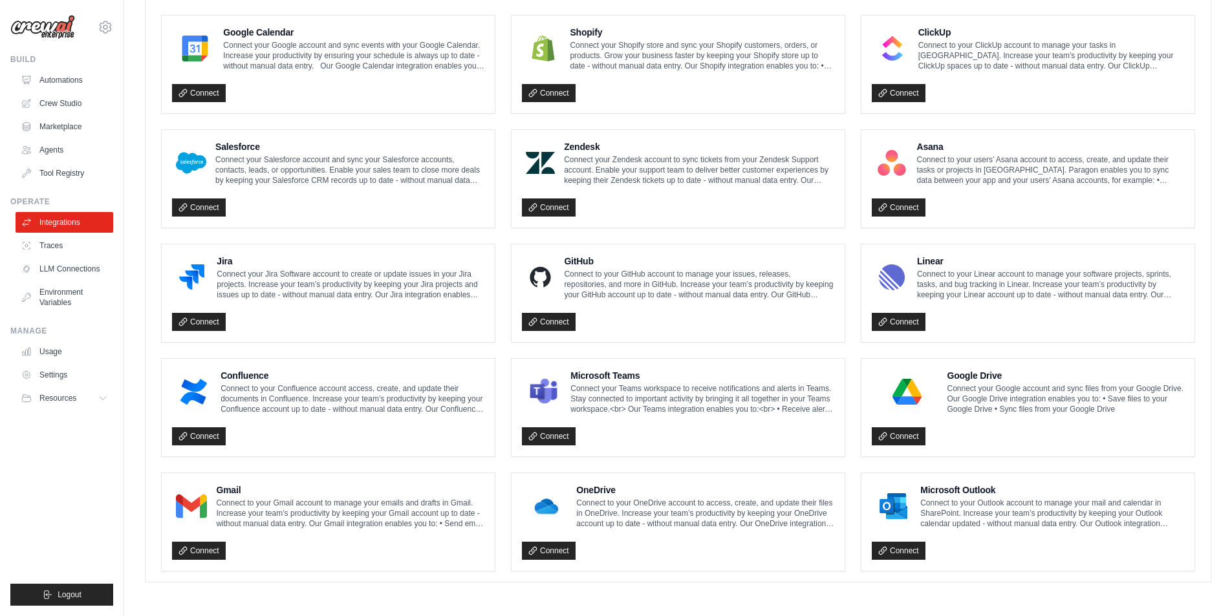
click at [994, 378] on h4 "Google Drive" at bounding box center [1065, 375] width 237 height 13
click at [901, 436] on link "Connect" at bounding box center [899, 436] width 54 height 18
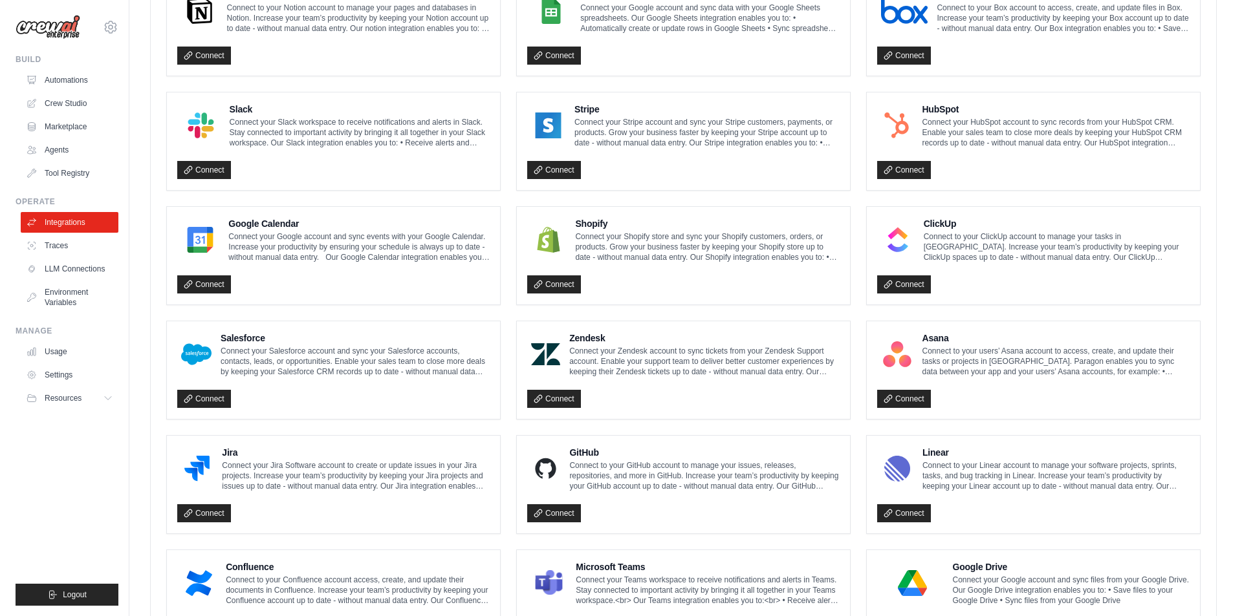
scroll to position [644, 0]
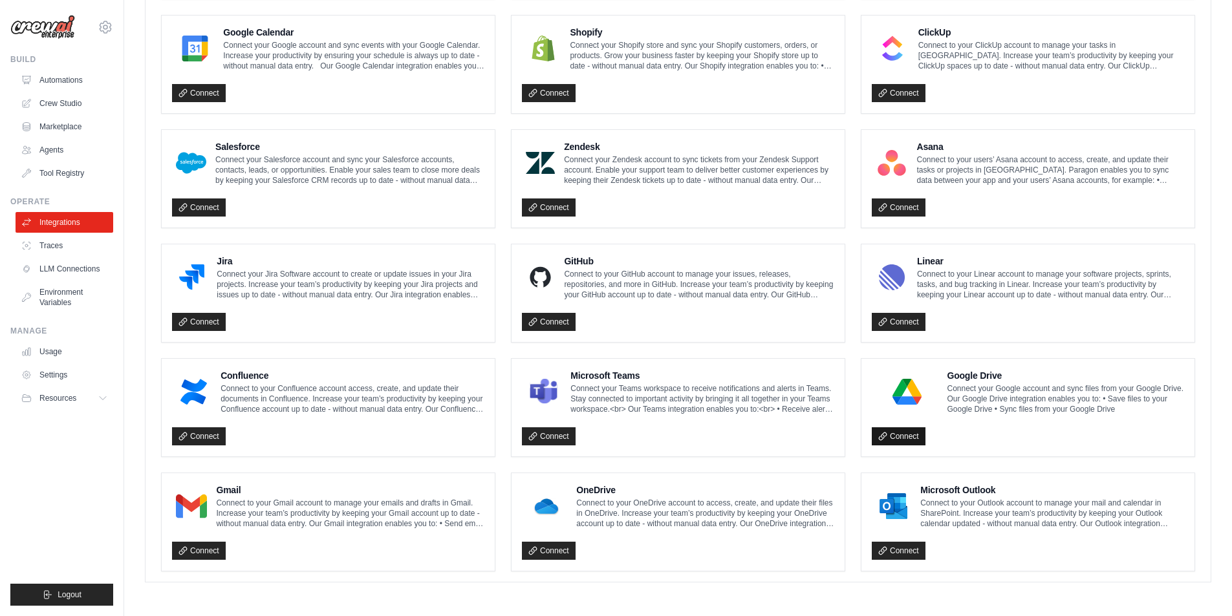
click at [903, 436] on link "Connect" at bounding box center [899, 436] width 54 height 18
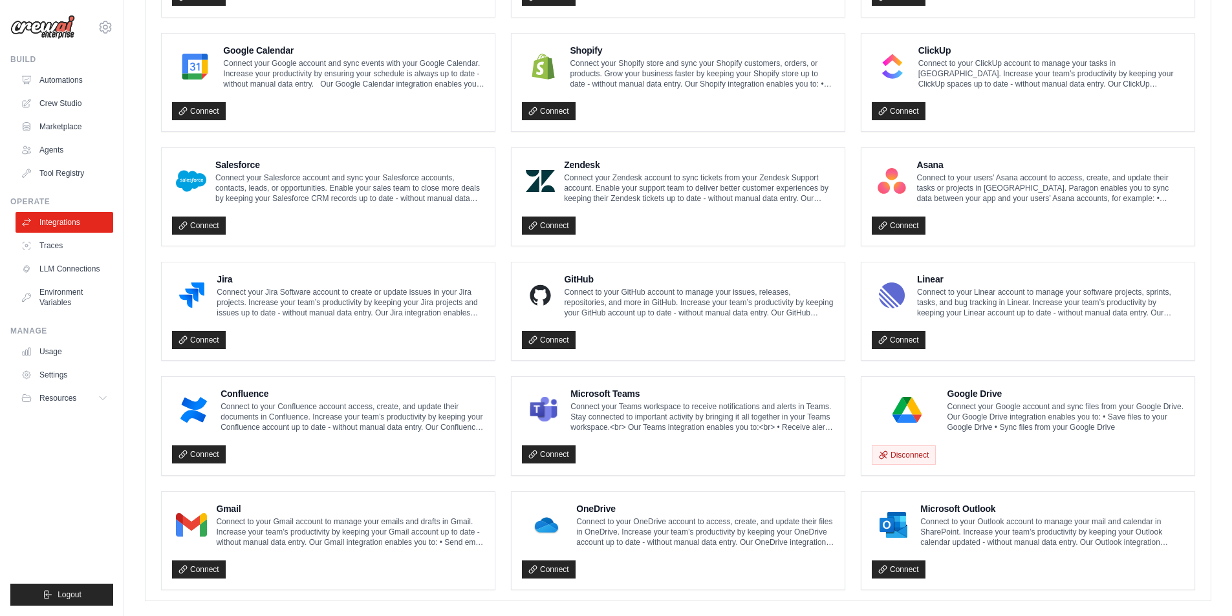
scroll to position [601, 0]
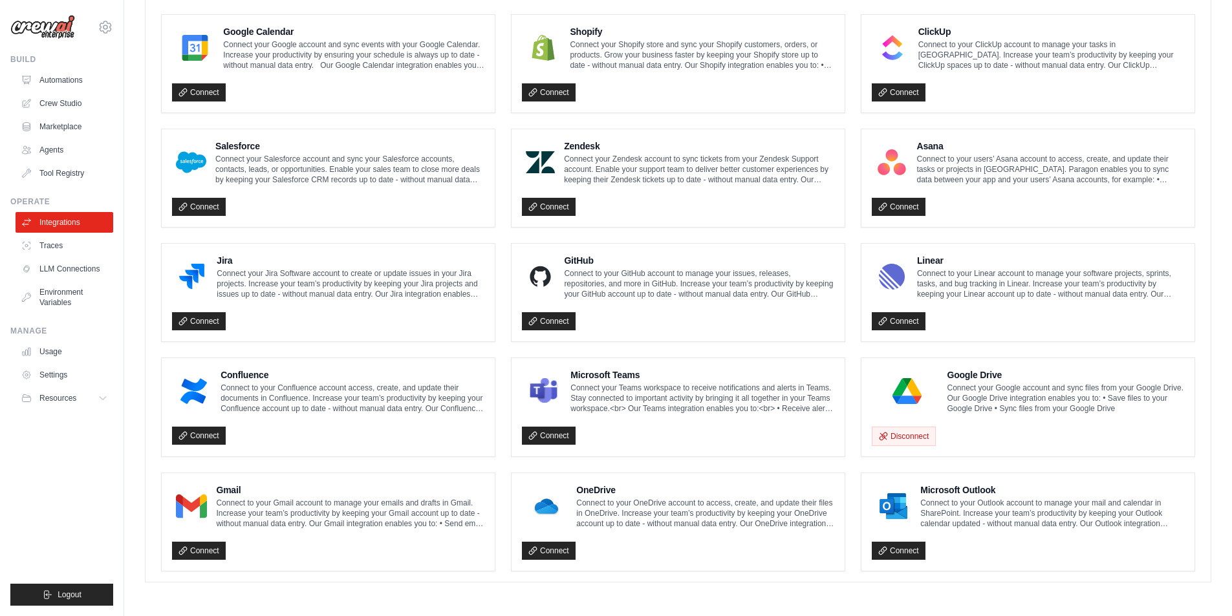
click at [232, 506] on p "Connect to your Gmail account to manage your emails and drafts in Gmail. Increa…" at bounding box center [350, 513] width 268 height 31
click at [204, 550] on link "Connect" at bounding box center [199, 551] width 54 height 18
click at [210, 552] on link "Connect" at bounding box center [199, 551] width 54 height 18
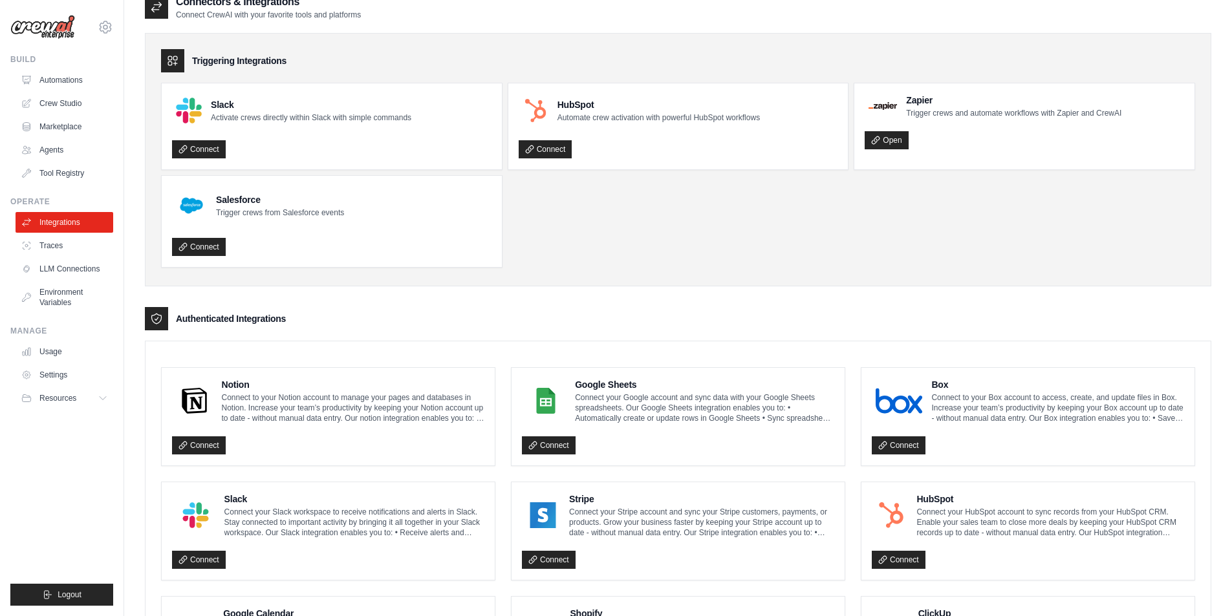
scroll to position [0, 0]
